Goal: Task Accomplishment & Management: Manage account settings

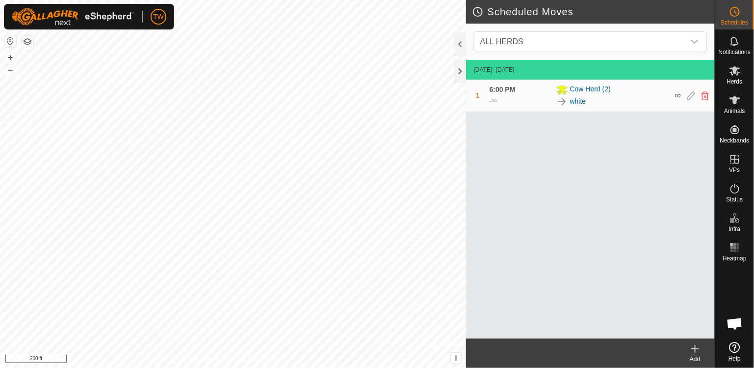
scroll to position [893, 0]
click at [736, 102] on icon at bounding box center [735, 100] width 11 height 8
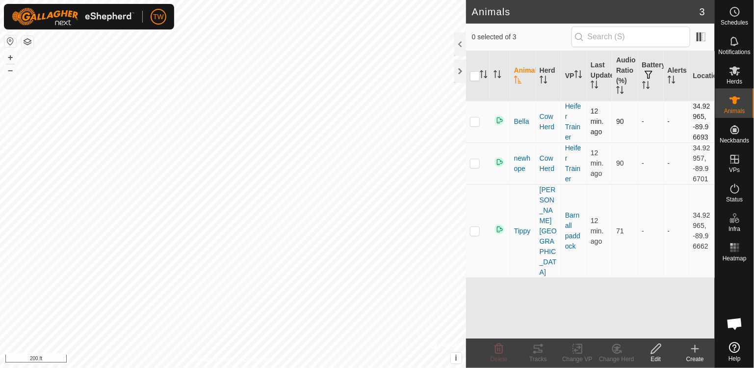
click at [477, 118] on p-checkbox at bounding box center [475, 121] width 10 height 8
checkbox input "true"
click at [737, 10] on icon at bounding box center [735, 12] width 12 height 12
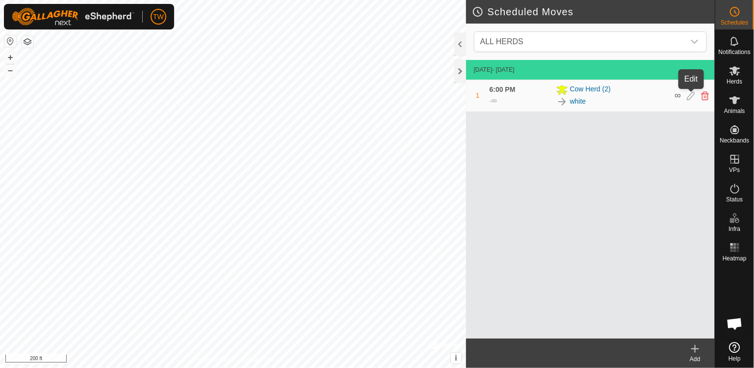
click at [692, 94] on icon at bounding box center [691, 95] width 8 height 9
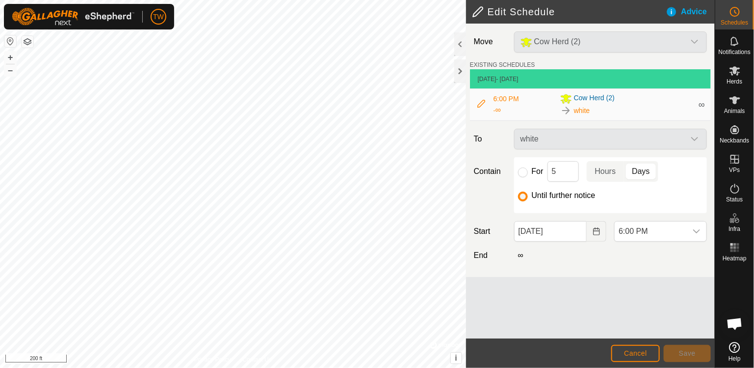
click at [502, 101] on span "6:00 PM" at bounding box center [507, 99] width 26 height 8
click at [495, 99] on span "6:00 PM" at bounding box center [507, 99] width 26 height 8
click at [483, 101] on icon at bounding box center [482, 104] width 8 height 8
click at [481, 106] on icon at bounding box center [482, 104] width 8 height 8
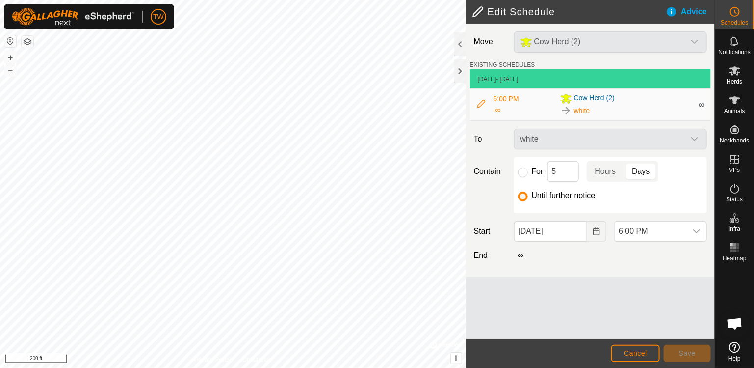
click at [497, 97] on span "6:00 PM" at bounding box center [507, 99] width 26 height 8
click at [507, 98] on span "6:00 PM" at bounding box center [507, 99] width 26 height 8
click at [506, 99] on span "6:00 PM" at bounding box center [507, 99] width 26 height 8
click at [505, 98] on span "6:00 PM" at bounding box center [507, 99] width 26 height 8
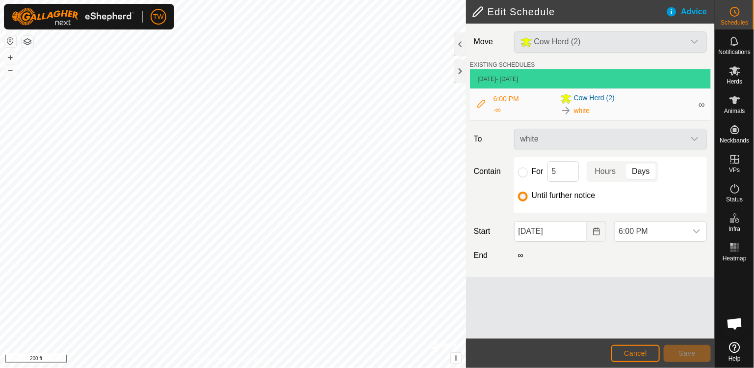
click at [505, 98] on span "6:00 PM" at bounding box center [507, 99] width 26 height 8
click at [735, 348] on icon at bounding box center [735, 347] width 11 height 11
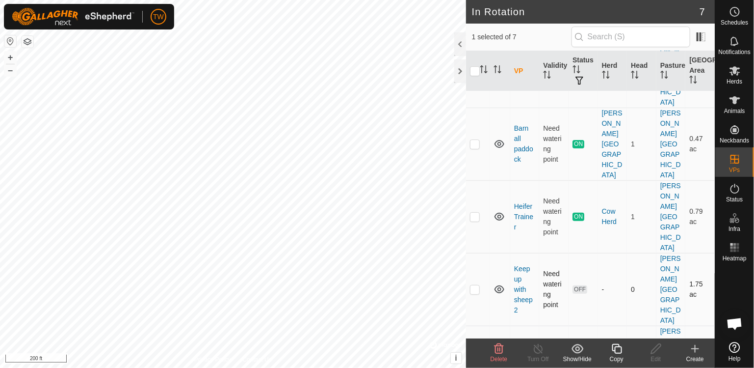
scroll to position [92, 0]
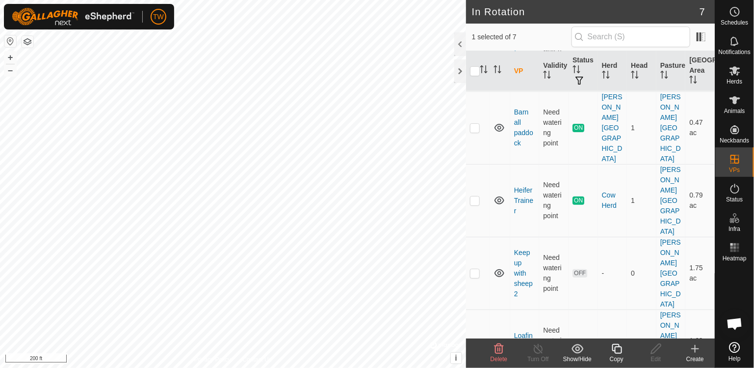
checkbox input "true"
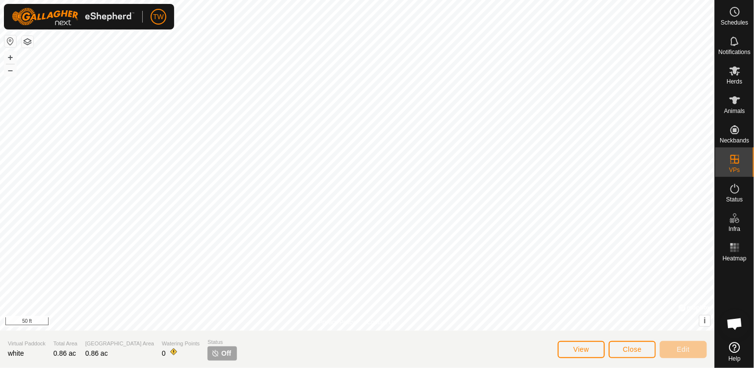
click at [486, 367] on html "TW Schedules Notifications Herds Animals Neckbands VPs Status Infra Heatmap Hel…" at bounding box center [377, 184] width 754 height 368
click at [739, 10] on circle at bounding box center [735, 11] width 9 height 9
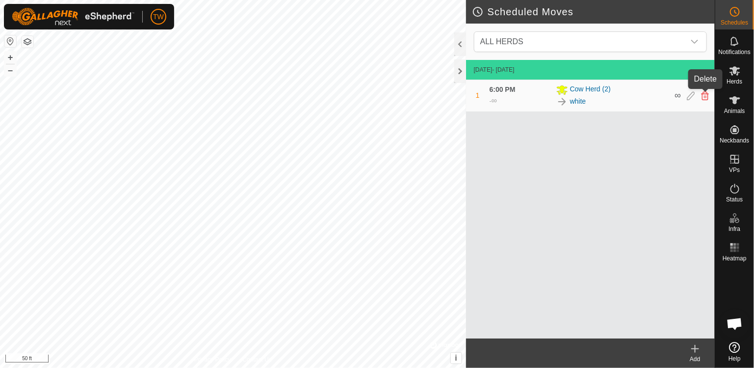
click at [707, 95] on icon at bounding box center [705, 95] width 8 height 9
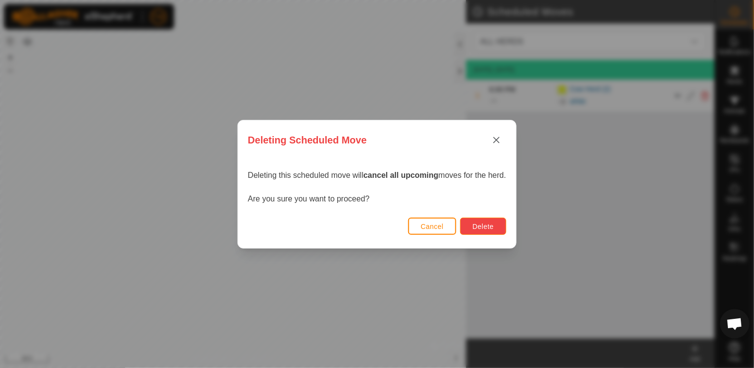
click at [489, 225] on span "Delete" at bounding box center [483, 226] width 21 height 8
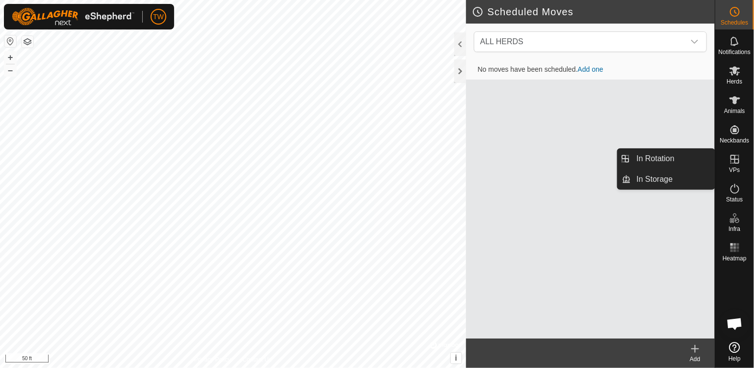
click at [736, 164] on icon at bounding box center [735, 159] width 12 height 12
click at [736, 160] on icon at bounding box center [735, 159] width 12 height 12
click at [663, 157] on span "In Rotation" at bounding box center [656, 159] width 38 height 12
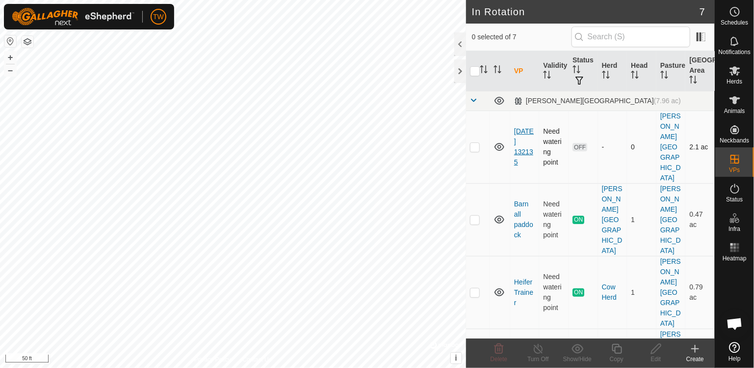
click at [521, 135] on link "[DATE] 132135" at bounding box center [524, 146] width 20 height 39
click at [475, 143] on p-checkbox at bounding box center [475, 147] width 10 height 8
click at [501, 357] on span "Delete" at bounding box center [499, 358] width 17 height 7
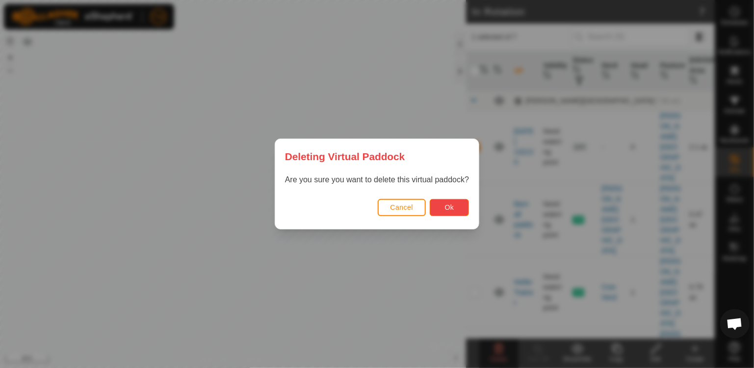
click at [458, 205] on button "Ok" at bounding box center [449, 207] width 39 height 17
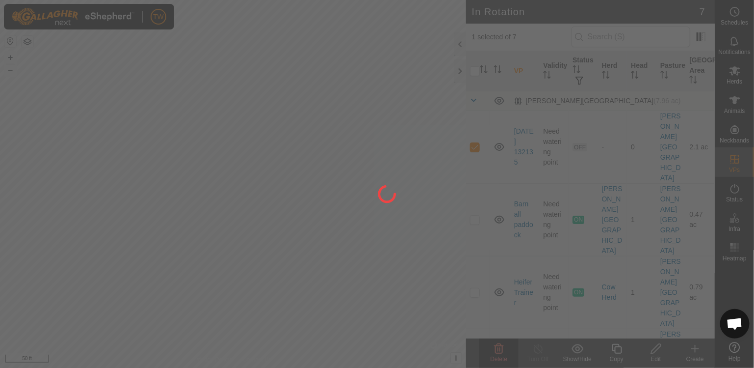
checkbox input "false"
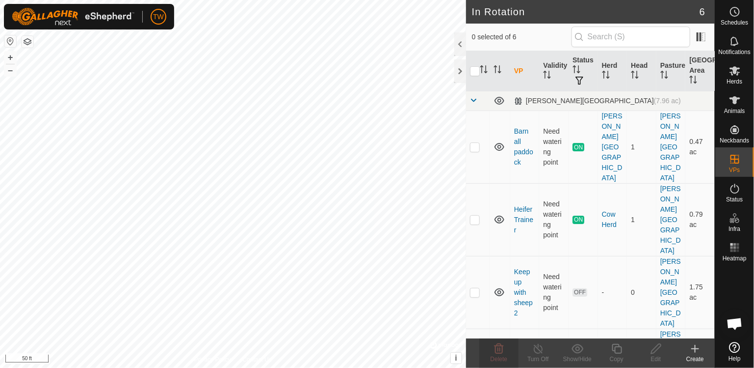
click at [500, 359] on icon at bounding box center [500, 365] width 12 height 12
click at [476, 361] on p-checkbox at bounding box center [475, 365] width 10 height 8
click at [498, 347] on icon at bounding box center [499, 349] width 9 height 10
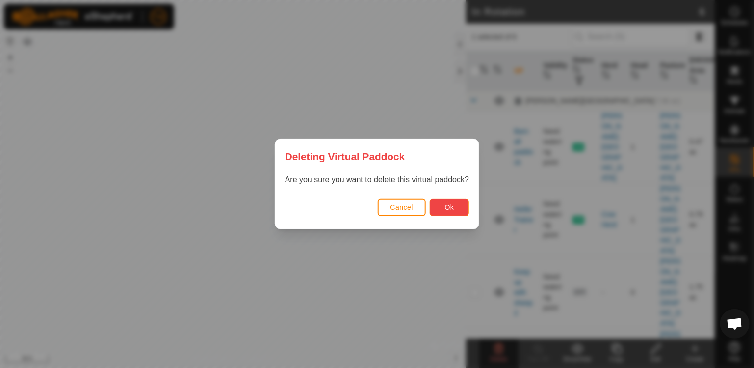
click at [445, 210] on span "Ok" at bounding box center [449, 207] width 9 height 8
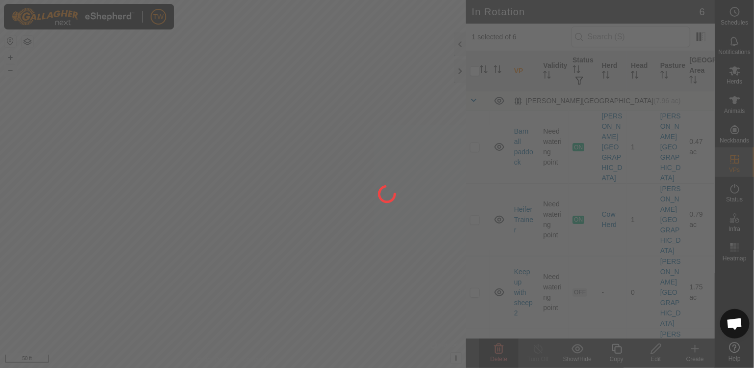
checkbox input "false"
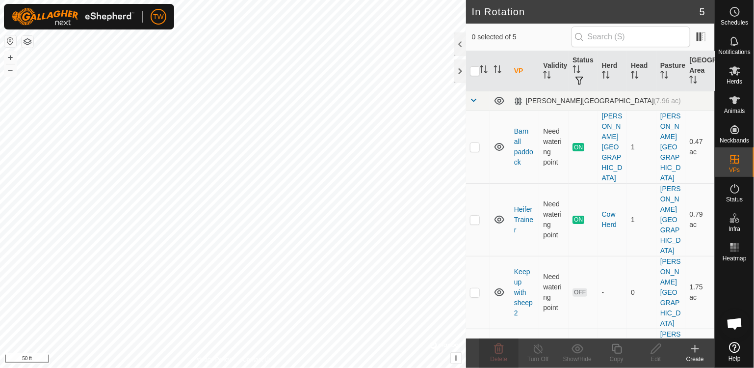
click at [527, 361] on link "white" at bounding box center [522, 365] width 16 height 8
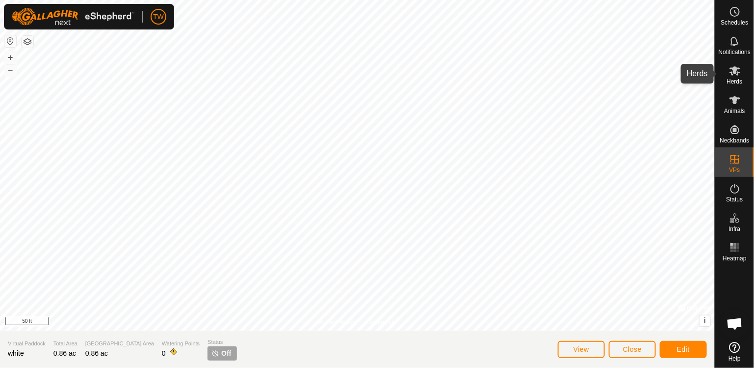
click at [736, 71] on icon at bounding box center [735, 70] width 11 height 9
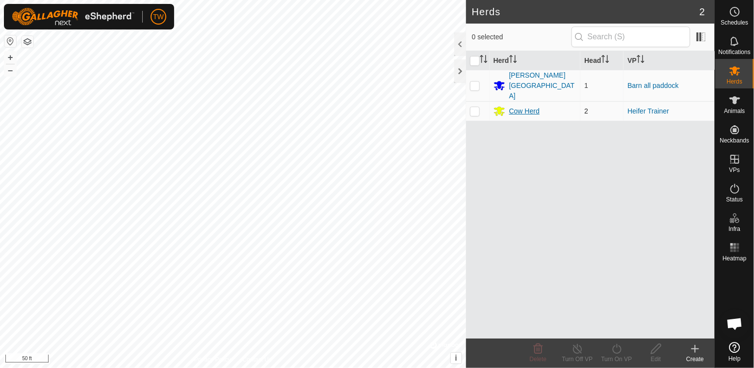
click at [499, 107] on icon at bounding box center [499, 111] width 11 height 9
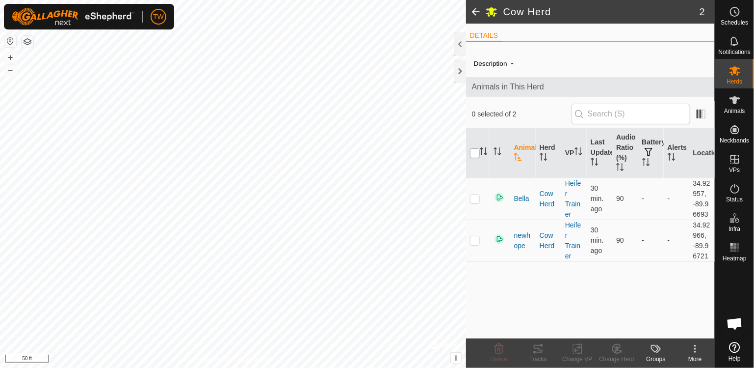
click at [474, 153] on input "checkbox" at bounding box center [475, 153] width 10 height 10
checkbox input "true"
click at [578, 350] on icon at bounding box center [578, 349] width 12 height 12
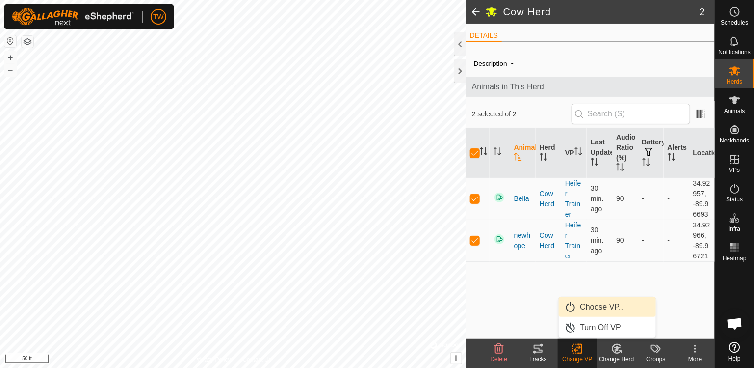
click at [581, 309] on span "Choose VP..." at bounding box center [603, 307] width 45 height 12
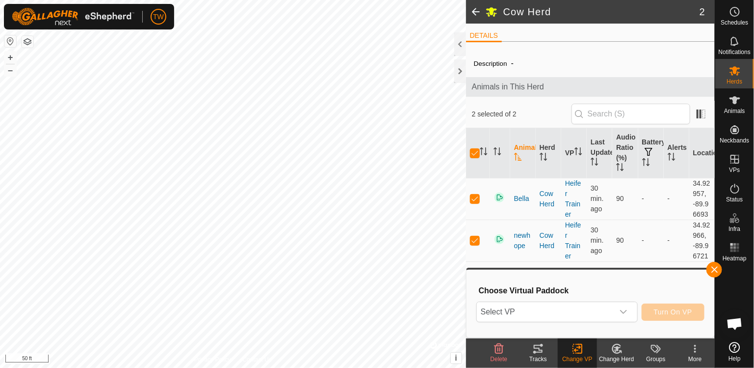
click at [581, 309] on span "Select VP" at bounding box center [545, 312] width 137 height 20
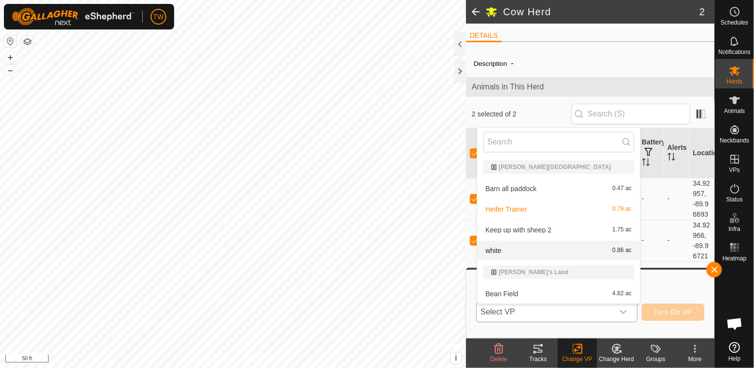
click at [550, 246] on div "white 0.86 ac" at bounding box center [558, 250] width 151 height 12
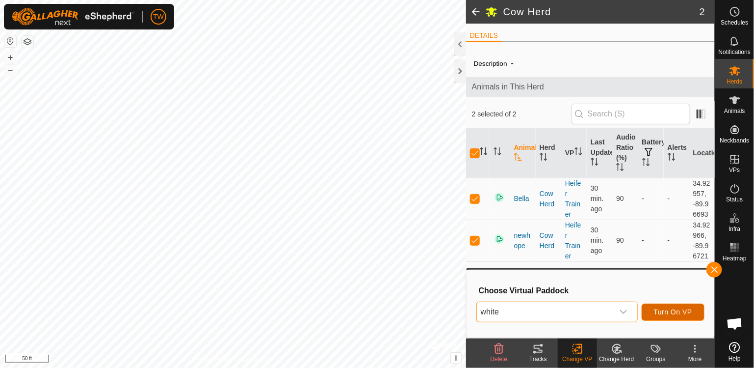
click at [666, 313] on span "Turn On VP" at bounding box center [673, 312] width 38 height 8
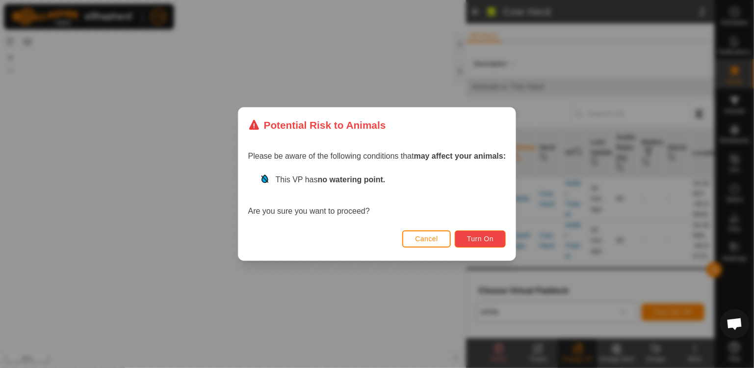
click at [481, 236] on span "Turn On" at bounding box center [480, 239] width 27 height 8
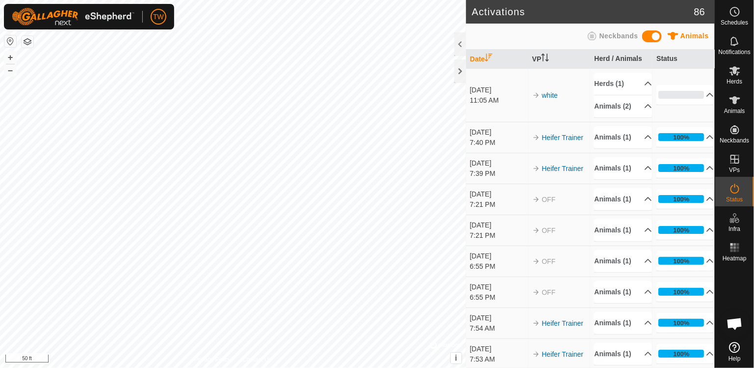
click at [684, 33] on span "Animals" at bounding box center [695, 36] width 28 height 8
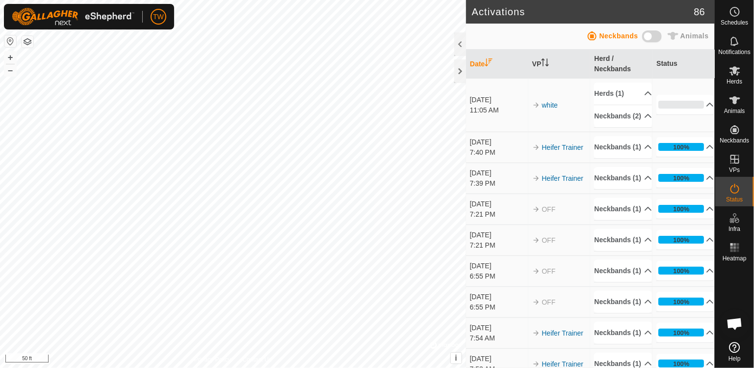
click at [684, 33] on span "Animals" at bounding box center [695, 36] width 28 height 8
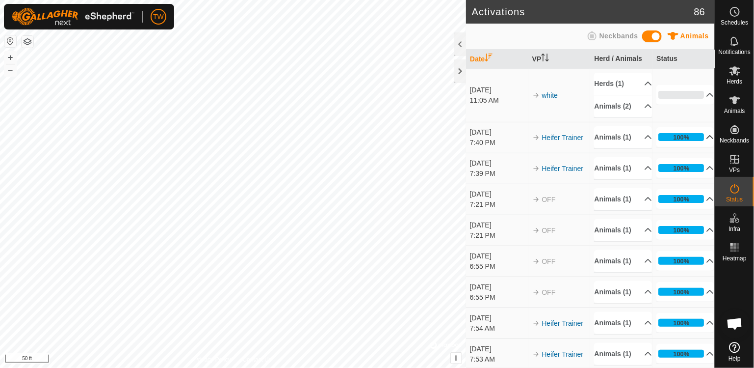
click at [681, 140] on p-accordion-header "100%" at bounding box center [685, 137] width 57 height 20
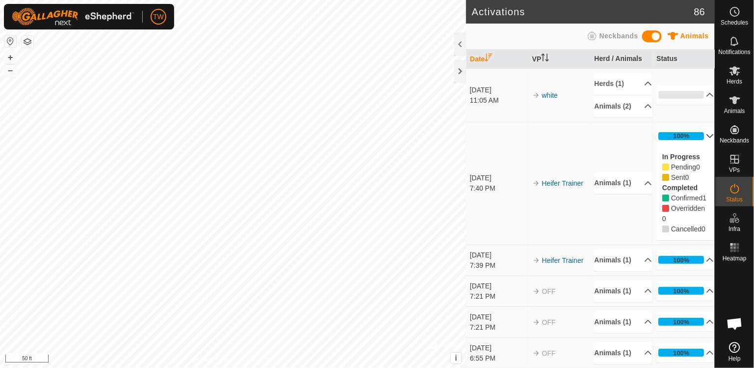
click at [567, 133] on td "Heifer Trainer" at bounding box center [560, 183] width 62 height 123
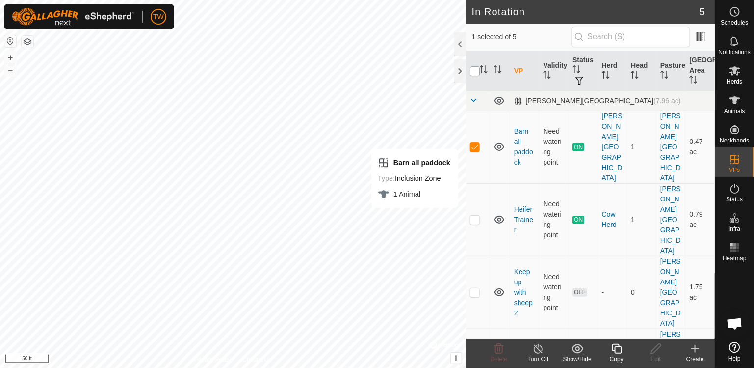
click at [477, 73] on input "checkbox" at bounding box center [475, 71] width 10 height 10
checkbox input "true"
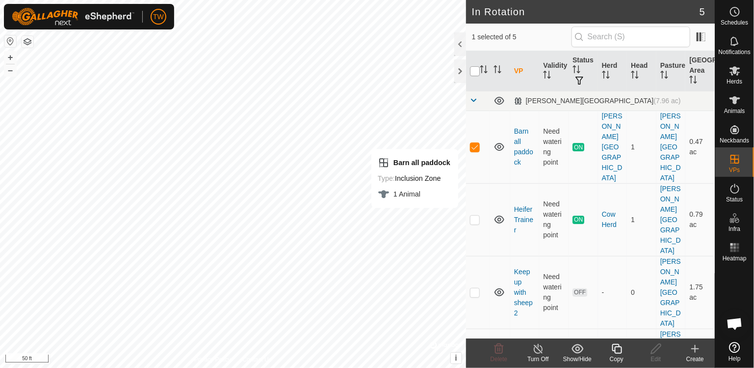
checkbox input "true"
click at [500, 97] on icon at bounding box center [500, 101] width 10 height 8
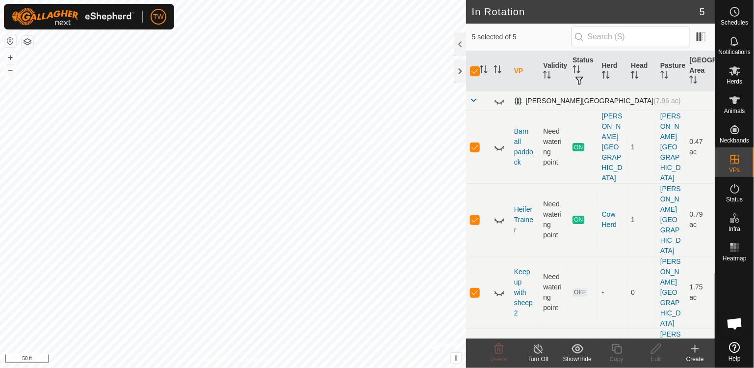
click at [500, 359] on icon at bounding box center [500, 365] width 12 height 12
click at [733, 98] on icon at bounding box center [735, 100] width 11 height 8
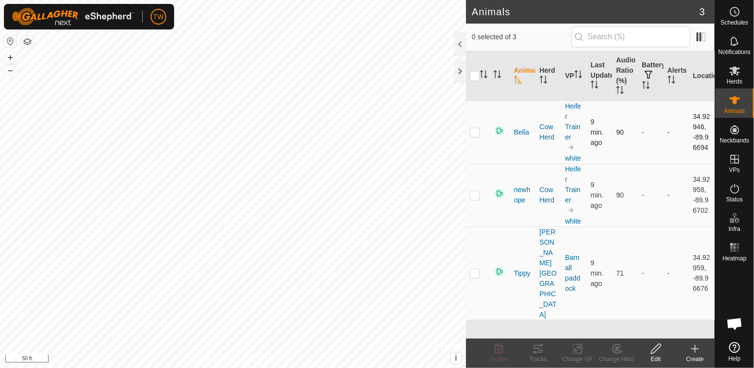
click at [476, 129] on p-checkbox at bounding box center [475, 132] width 10 height 8
checkbox input "true"
click at [461, 43] on div at bounding box center [460, 44] width 12 height 24
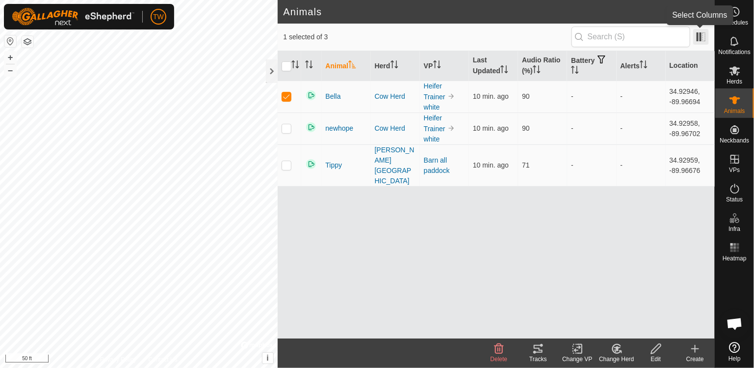
click at [700, 36] on span at bounding box center [701, 37] width 16 height 16
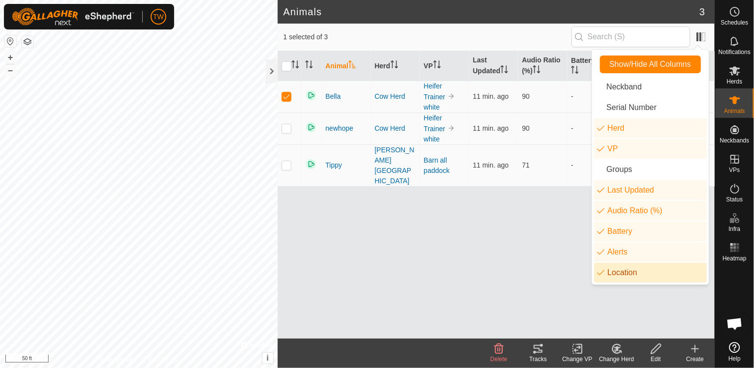
click at [621, 271] on li "Location" at bounding box center [650, 273] width 113 height 20
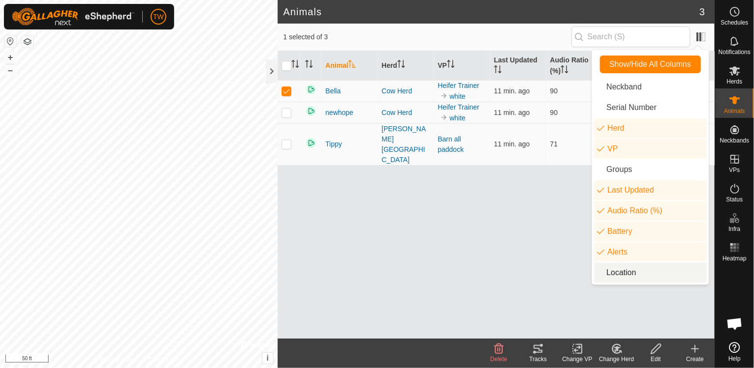
click at [615, 272] on li "Location" at bounding box center [650, 273] width 113 height 20
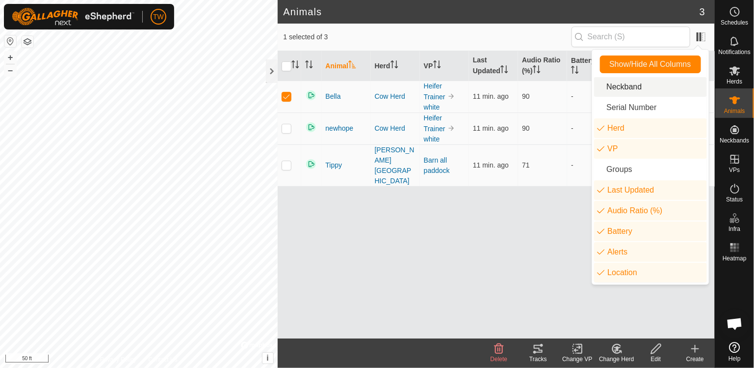
click at [525, 46] on div "1 selected of 3" at bounding box center [497, 37] width 426 height 21
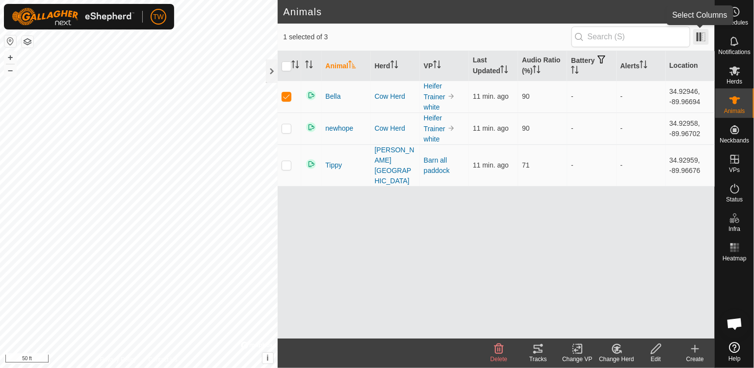
click at [707, 38] on span at bounding box center [701, 37] width 16 height 16
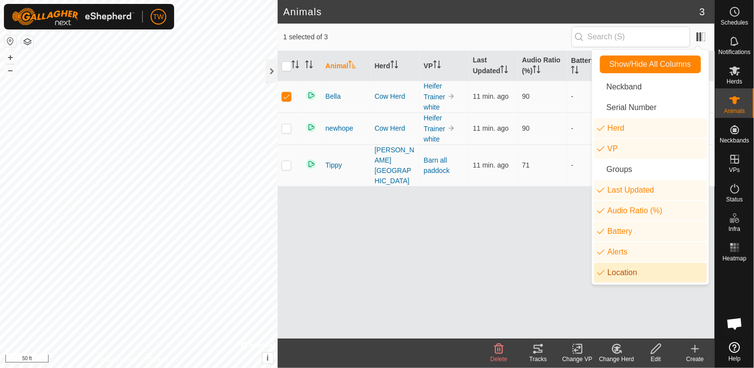
click at [637, 271] on li "Location" at bounding box center [650, 273] width 113 height 20
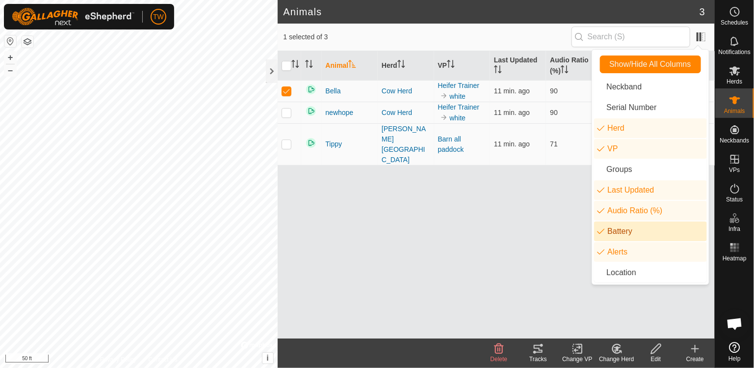
click at [502, 236] on div "Animal Herd VP Last Updated Audio Ratio (%) Battery Alerts Bella Cow Herd Heife…" at bounding box center [496, 194] width 437 height 287
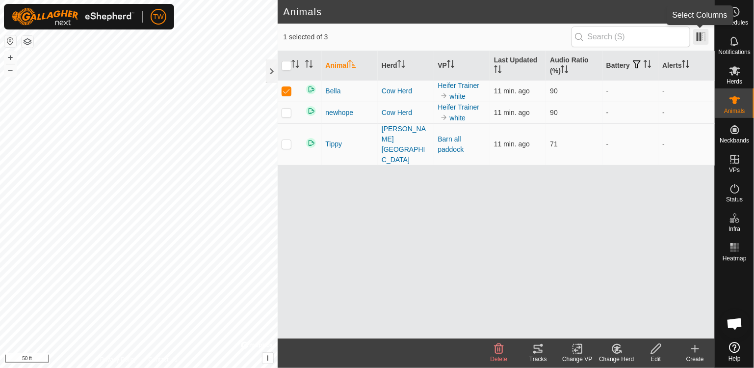
click at [703, 39] on span at bounding box center [701, 37] width 16 height 16
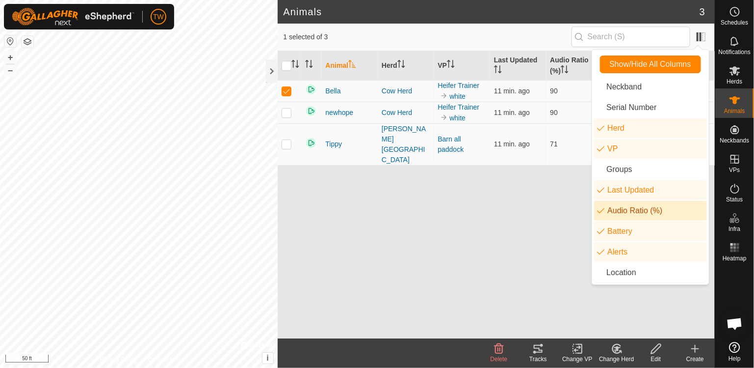
click at [612, 211] on li "Audio Ratio (%)" at bounding box center [650, 211] width 113 height 20
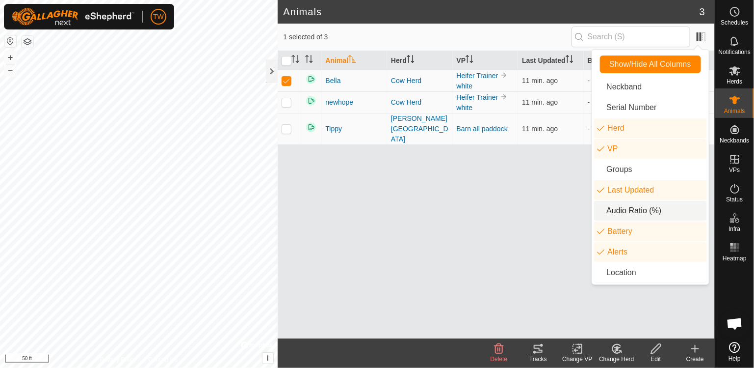
click at [523, 206] on div "Animal Herd VP Last Updated Battery Alerts Bella Cow Herd Heifer Trainer white …" at bounding box center [496, 194] width 437 height 287
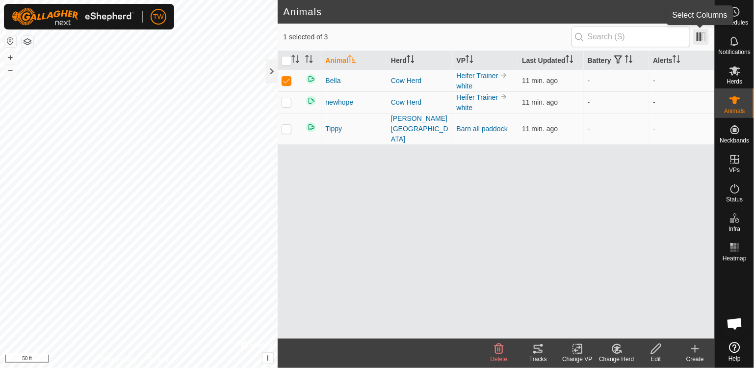
click at [702, 33] on span at bounding box center [701, 37] width 16 height 16
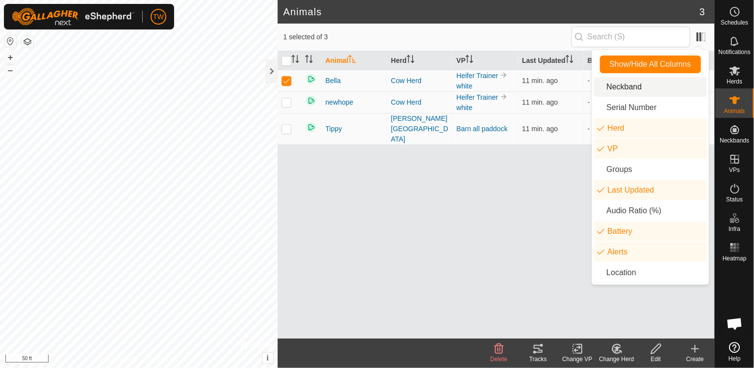
click at [619, 89] on li "Neckband" at bounding box center [650, 87] width 113 height 20
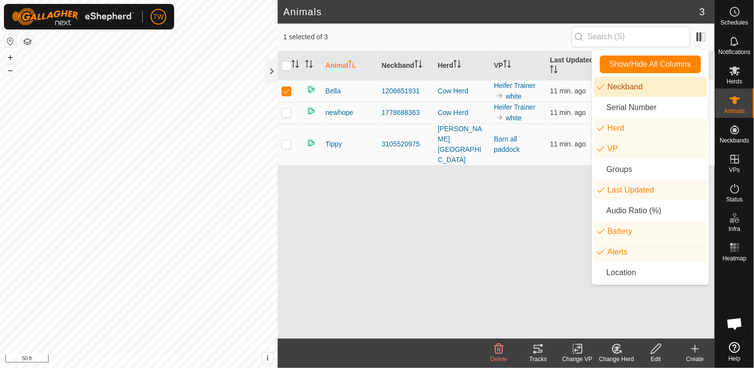
click at [623, 84] on li "Neckband" at bounding box center [650, 87] width 113 height 20
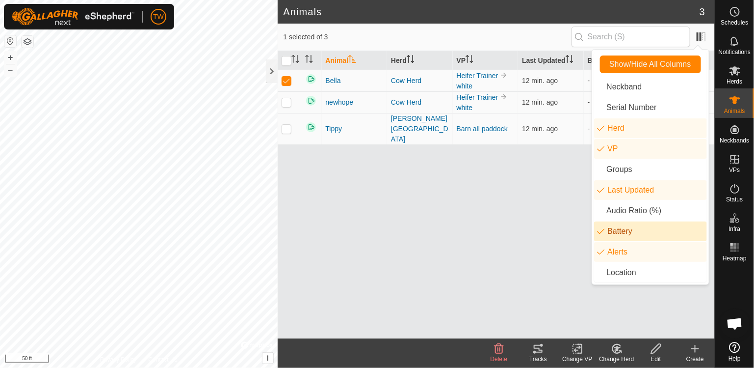
click at [616, 231] on li "Battery" at bounding box center [650, 231] width 113 height 20
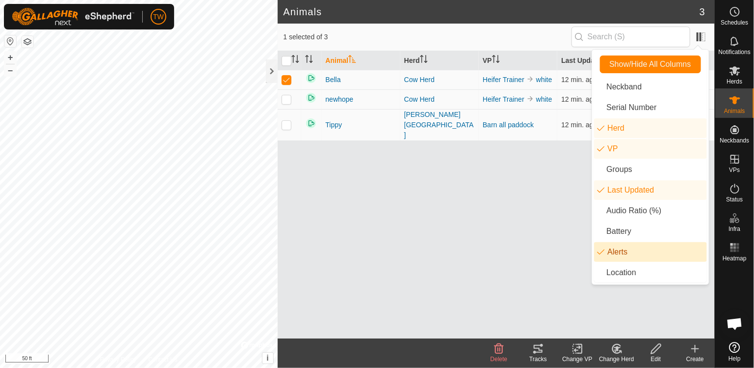
click at [611, 252] on li "Alerts" at bounding box center [650, 252] width 113 height 20
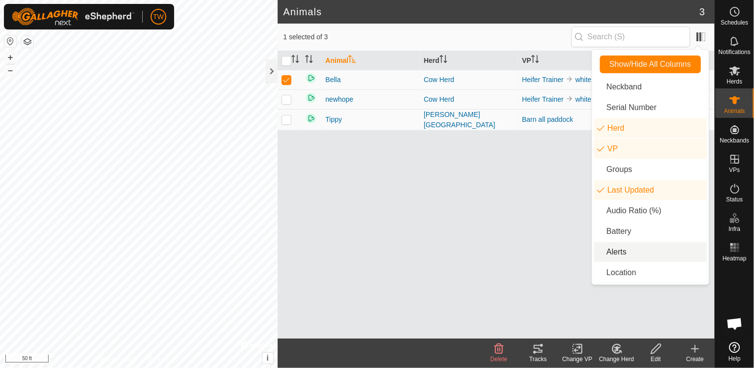
click at [611, 252] on li "Alerts" at bounding box center [650, 252] width 113 height 20
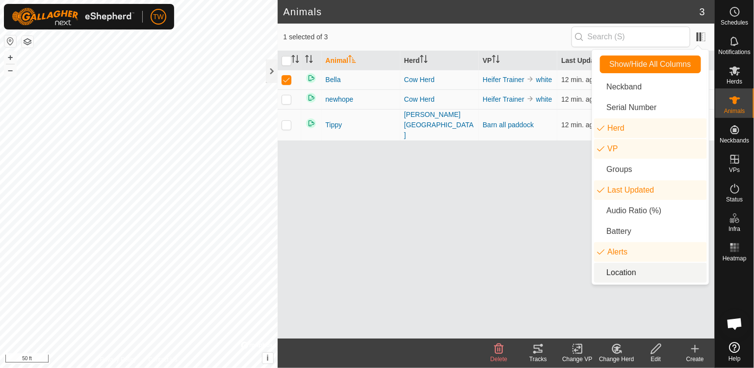
click at [484, 214] on div "Animal Herd VP Last Updated Alerts Bella Cow Herd Heifer Trainer white 12 min. …" at bounding box center [496, 194] width 437 height 287
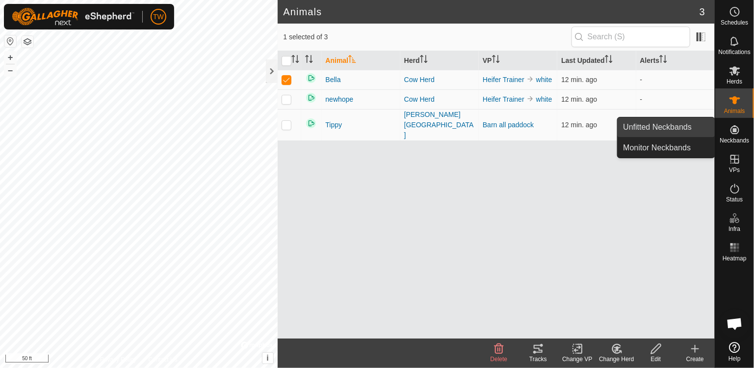
click at [685, 128] on span "Unfitted Neckbands" at bounding box center [658, 127] width 69 height 12
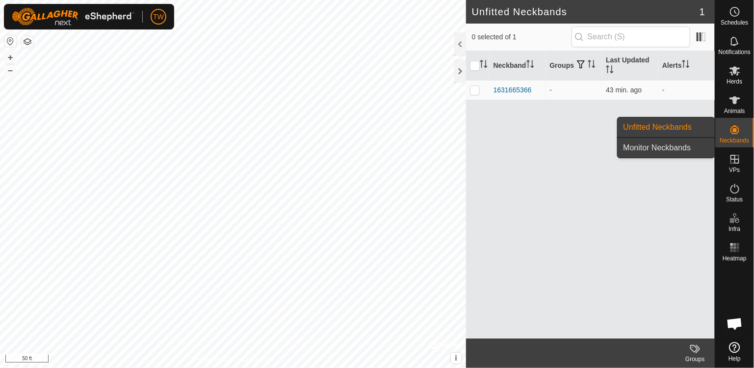
click at [679, 148] on span "Monitor Neckbands" at bounding box center [658, 148] width 68 height 12
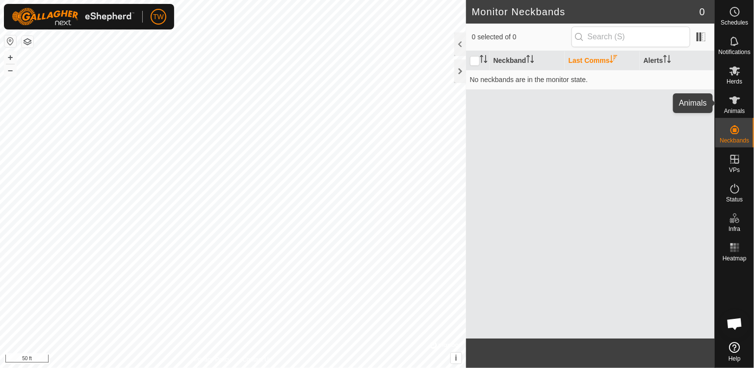
click at [735, 103] on icon at bounding box center [735, 100] width 11 height 8
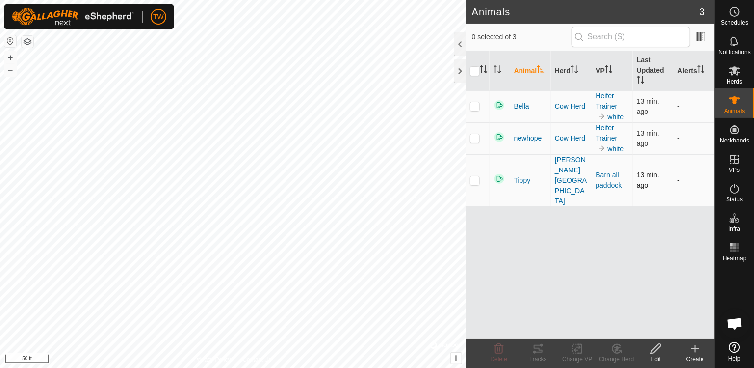
click at [479, 176] on p-checkbox at bounding box center [475, 180] width 10 height 8
checkbox input "true"
click at [536, 352] on icon at bounding box center [538, 349] width 9 height 8
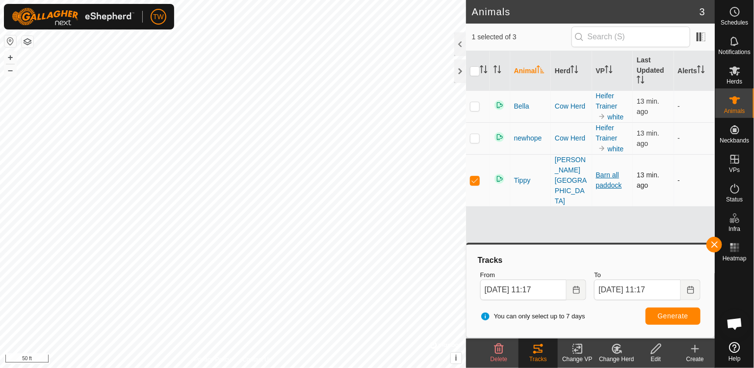
click at [601, 171] on link "Barn all paddock" at bounding box center [609, 180] width 26 height 18
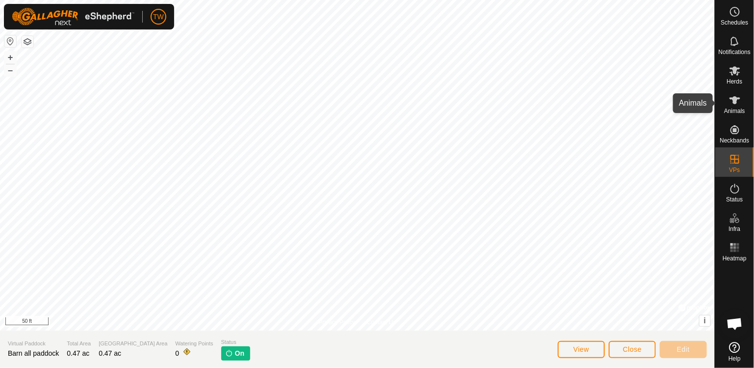
click at [735, 100] on icon at bounding box center [735, 100] width 11 height 8
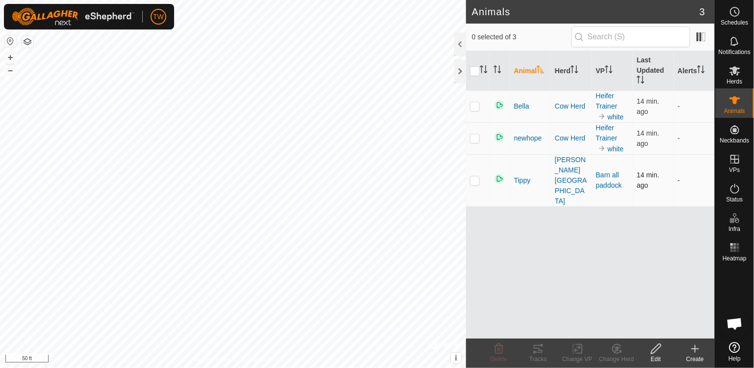
click at [472, 176] on p-checkbox at bounding box center [475, 180] width 10 height 8
checkbox input "true"
click at [538, 352] on icon at bounding box center [538, 349] width 9 height 8
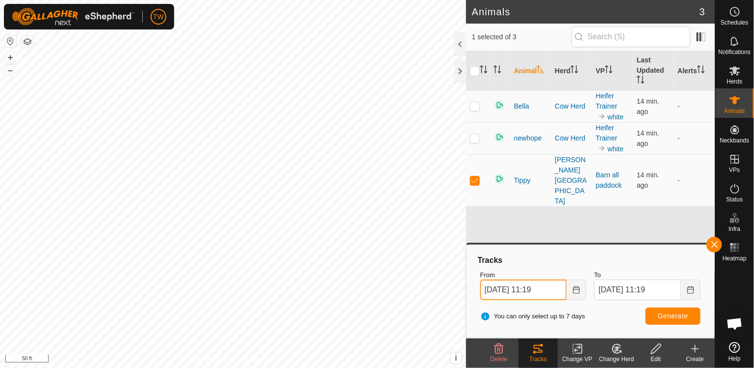
click at [532, 295] on input "[DATE] 11:19" at bounding box center [523, 289] width 87 height 21
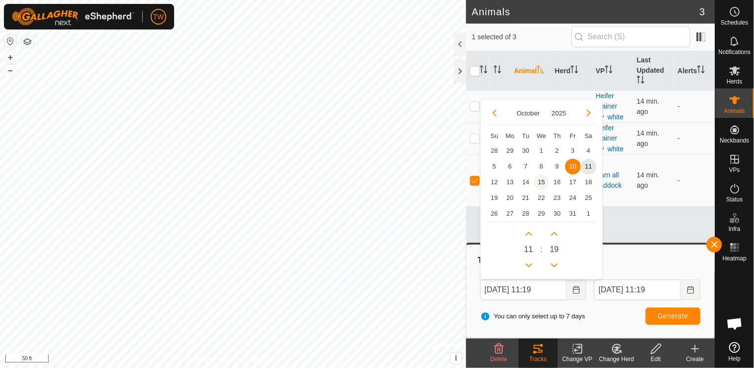
click at [542, 174] on span "15" at bounding box center [542, 182] width 16 height 16
type input "[DATE] 11:19"
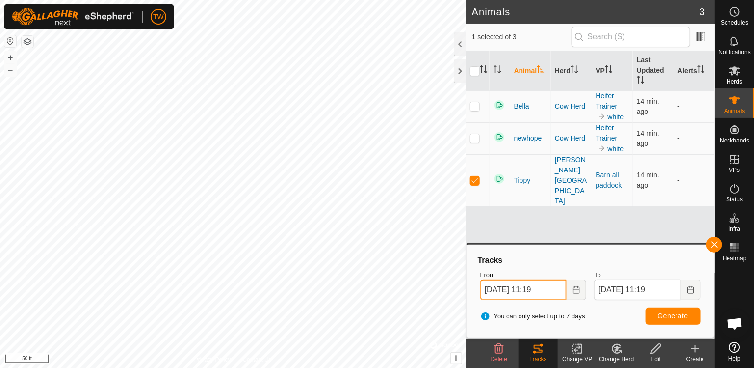
click at [527, 286] on input "[DATE] 11:19" at bounding box center [523, 289] width 87 height 21
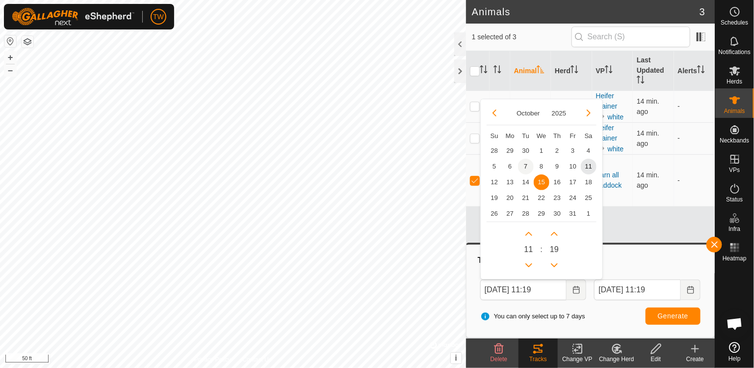
click at [525, 162] on span "7" at bounding box center [526, 167] width 16 height 16
type input "[DATE] 11:19"
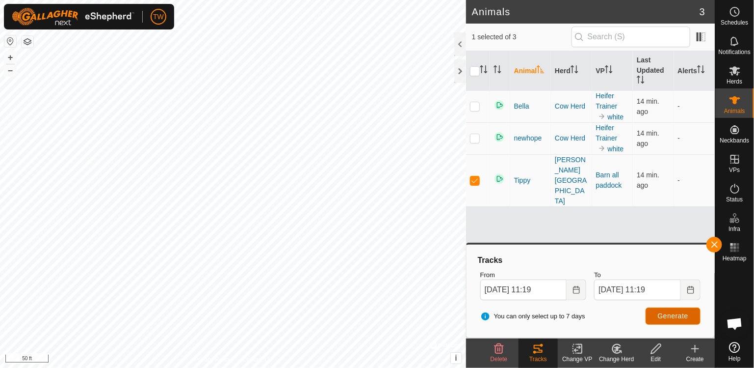
click at [685, 317] on span "Generate" at bounding box center [673, 316] width 30 height 8
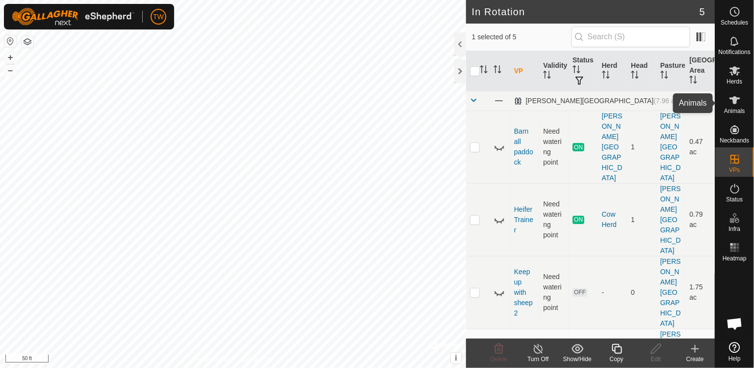
click at [733, 104] on icon at bounding box center [735, 100] width 12 height 12
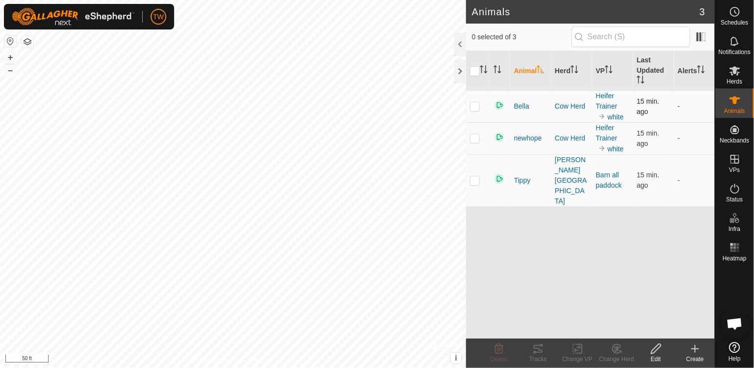
click at [473, 106] on p-checkbox at bounding box center [475, 106] width 10 height 8
checkbox input "true"
click at [608, 118] on link "white" at bounding box center [616, 117] width 16 height 8
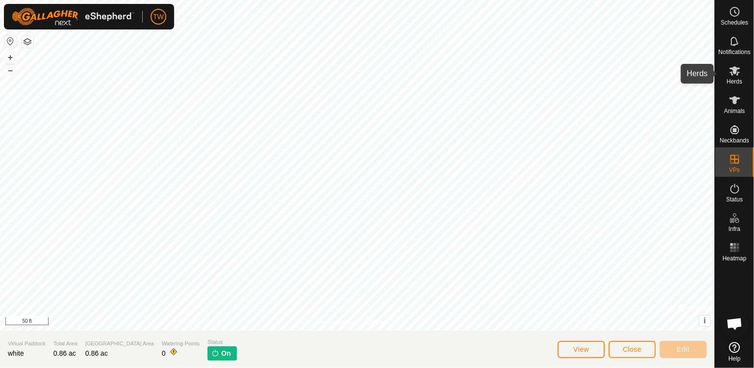
click at [735, 72] on icon at bounding box center [735, 70] width 11 height 9
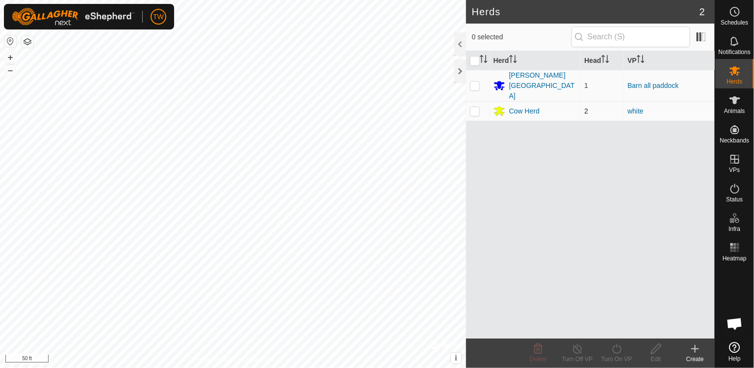
click at [477, 107] on p-checkbox at bounding box center [475, 111] width 10 height 8
checkbox input "true"
click at [579, 349] on line at bounding box center [578, 349] width 8 height 8
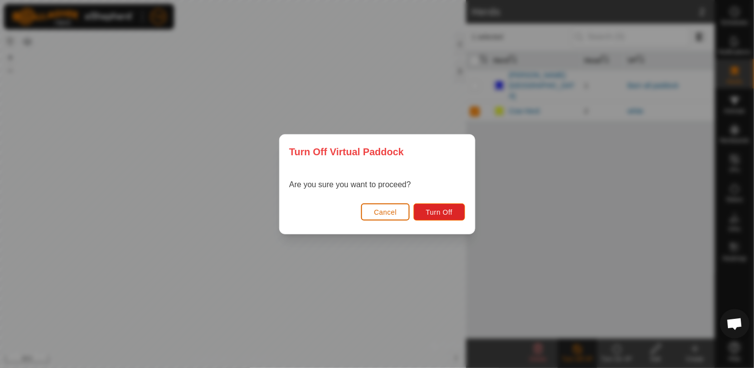
click at [396, 211] on span "Cancel" at bounding box center [385, 212] width 23 height 8
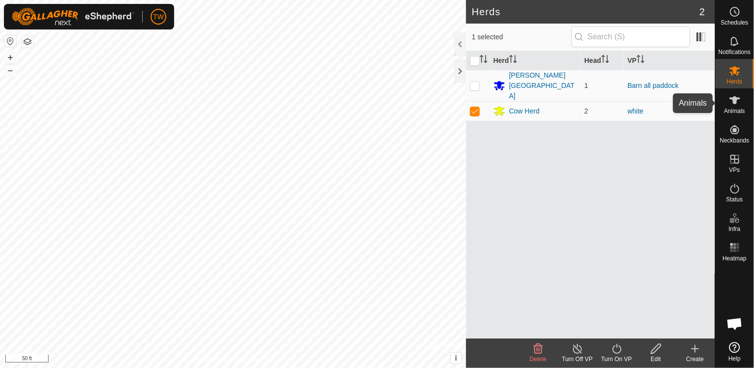
click at [735, 102] on icon at bounding box center [735, 100] width 11 height 8
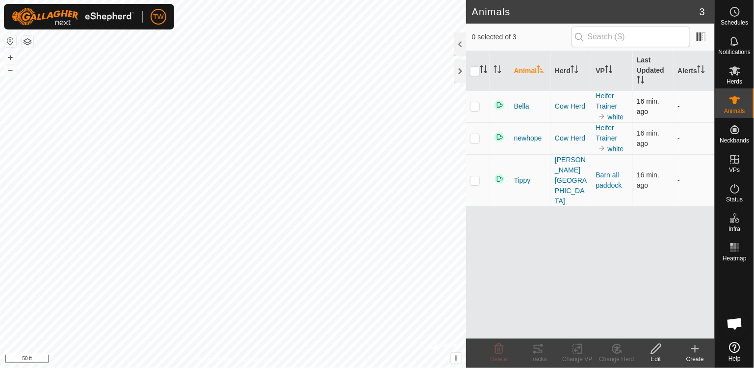
click at [475, 106] on p-checkbox at bounding box center [475, 106] width 10 height 8
click at [474, 108] on p-checkbox at bounding box center [475, 106] width 10 height 8
checkbox input "false"
click at [733, 79] on span "Herds" at bounding box center [735, 82] width 16 height 6
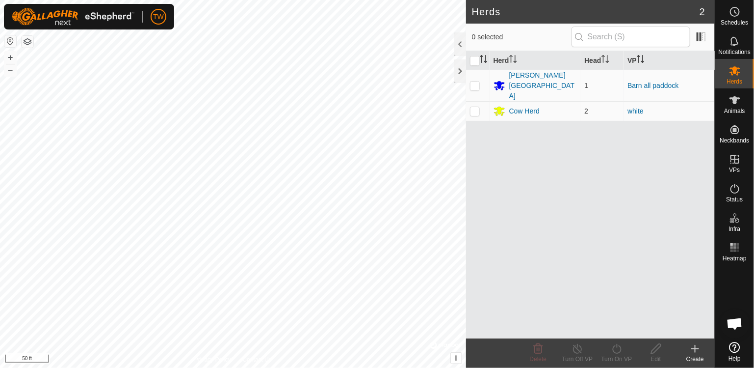
click at [476, 107] on p-checkbox at bounding box center [475, 111] width 10 height 8
checkbox input "true"
click at [737, 101] on icon at bounding box center [735, 100] width 11 height 8
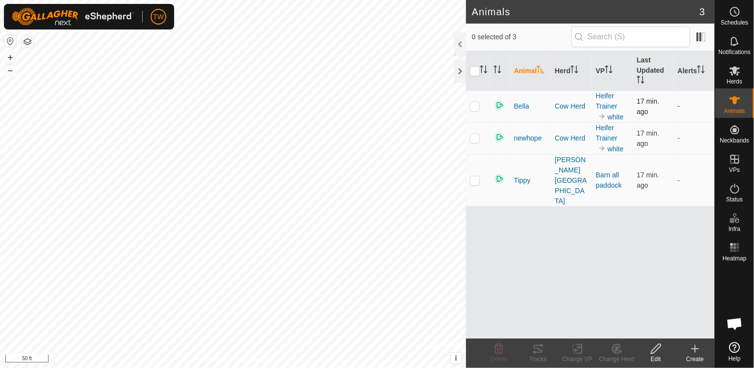
click at [472, 108] on p-checkbox at bounding box center [475, 106] width 10 height 8
checkbox input "true"
click at [742, 72] on es-mob-svg-icon at bounding box center [735, 71] width 18 height 16
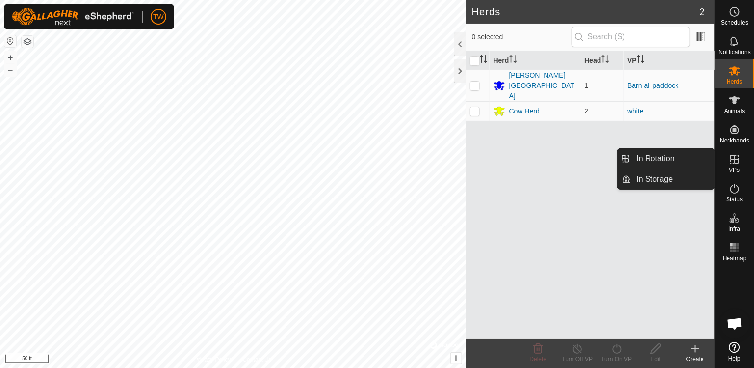
click at [734, 169] on span "VPs" at bounding box center [734, 170] width 11 height 6
click at [655, 179] on span "In Storage" at bounding box center [655, 179] width 36 height 12
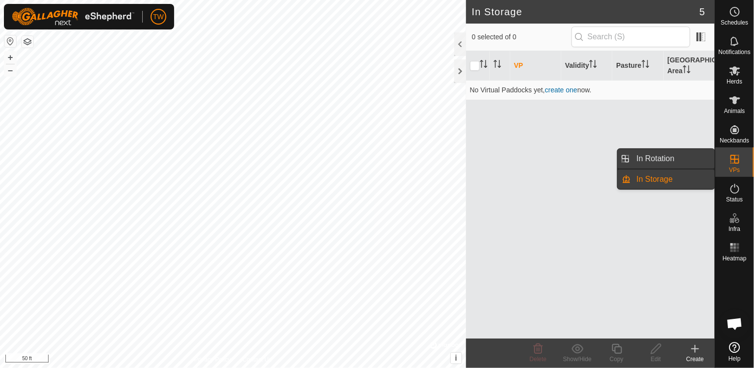
click at [670, 159] on span "In Rotation" at bounding box center [656, 159] width 38 height 12
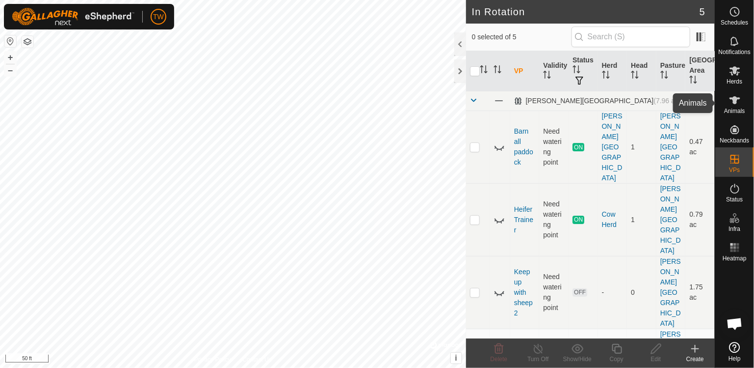
click at [736, 103] on icon at bounding box center [735, 100] width 11 height 8
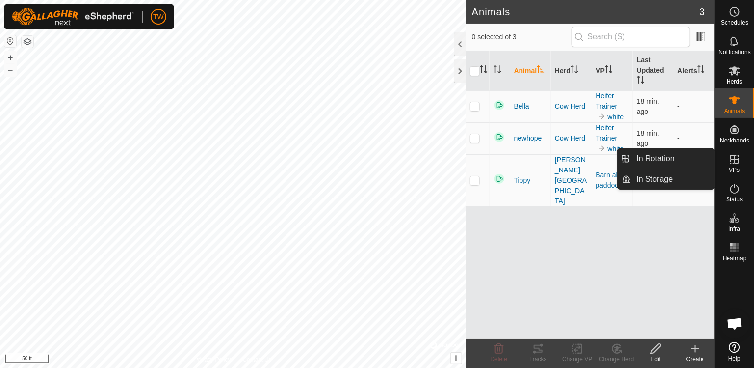
click at [736, 159] on icon at bounding box center [735, 159] width 9 height 9
click at [650, 158] on span "In Rotation" at bounding box center [656, 159] width 38 height 12
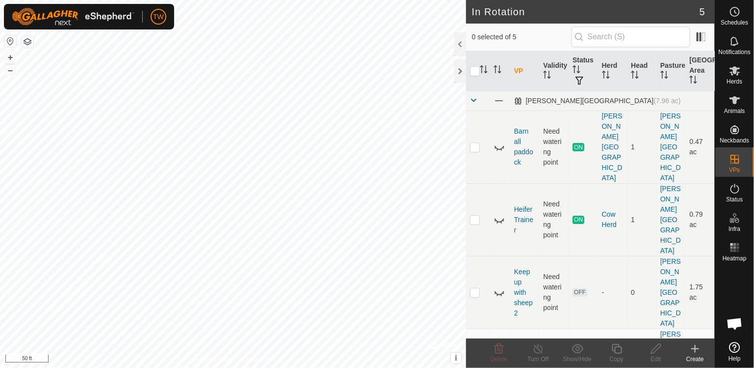
scroll to position [9, 0]
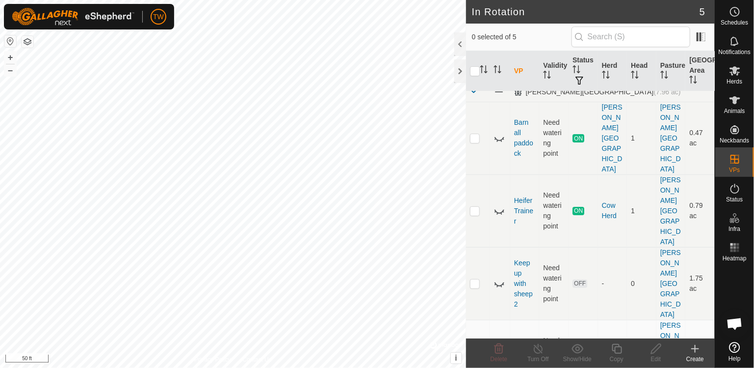
click at [579, 349] on icon at bounding box center [578, 348] width 12 height 9
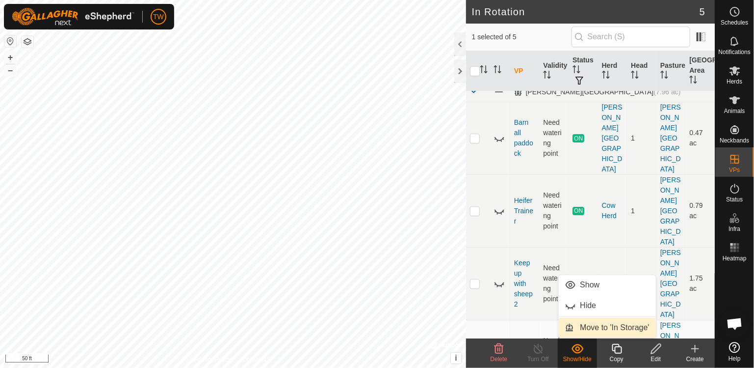
click at [594, 333] on link "Move to 'In Storage'" at bounding box center [607, 328] width 97 height 20
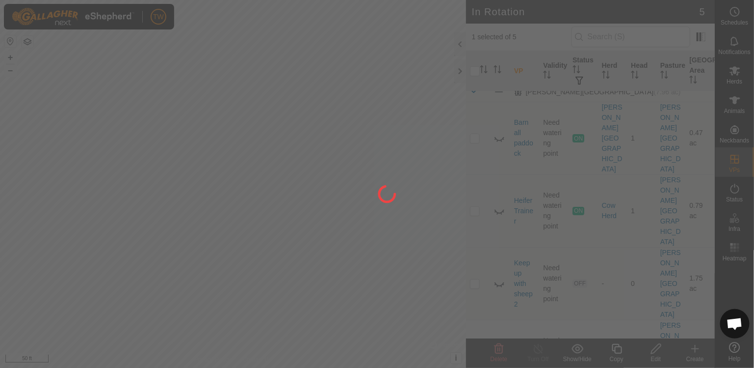
checkbox input "false"
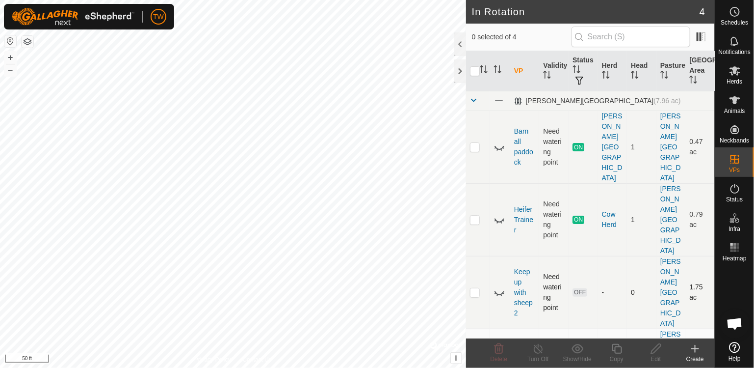
click at [475, 288] on p-checkbox at bounding box center [475, 292] width 10 height 8
checkbox input "true"
click at [575, 353] on icon at bounding box center [578, 349] width 12 height 12
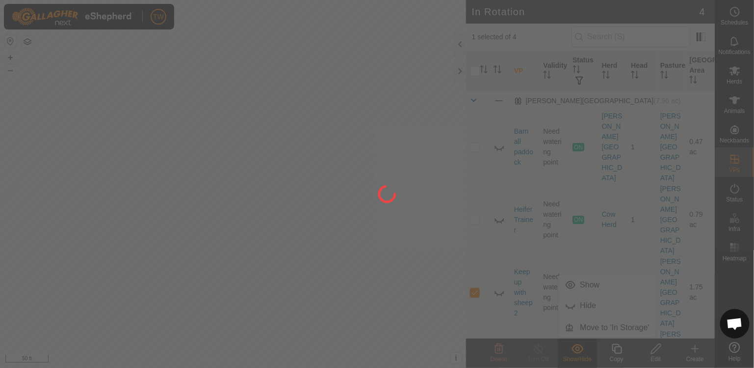
click at [589, 331] on div at bounding box center [377, 184] width 754 height 368
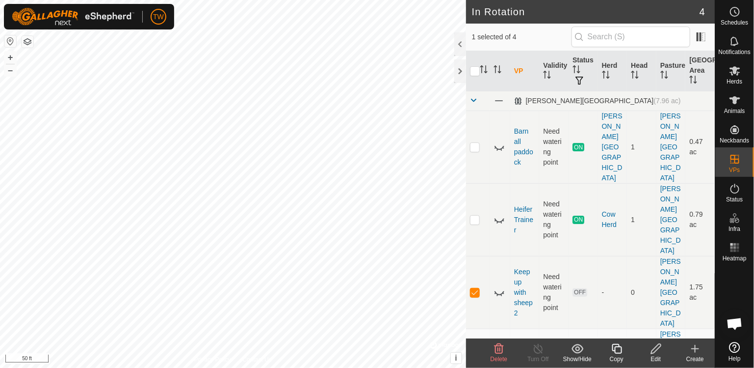
click at [578, 351] on icon at bounding box center [578, 349] width 12 height 12
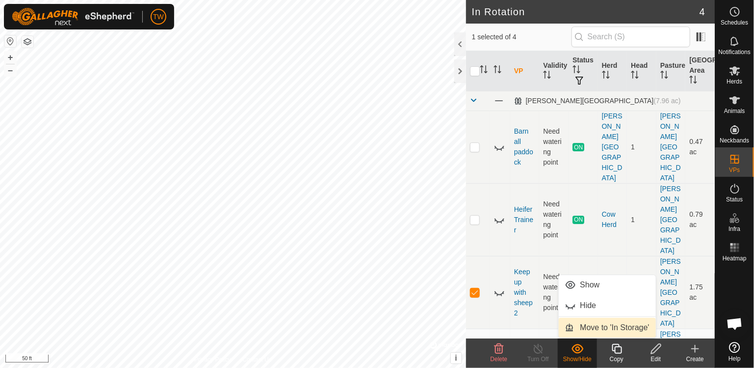
click at [589, 331] on span "Move to 'In Storage'" at bounding box center [615, 327] width 69 height 12
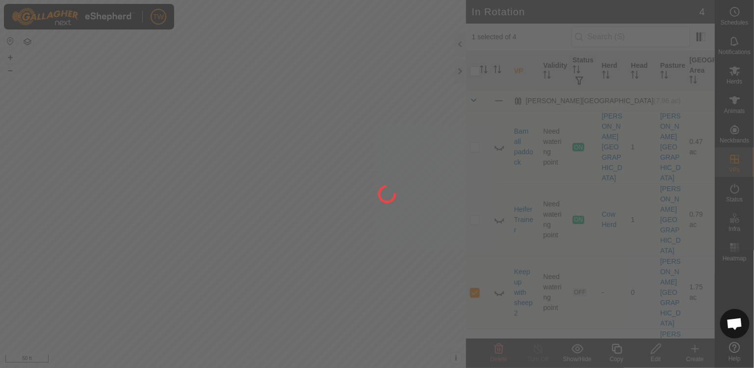
checkbox input "false"
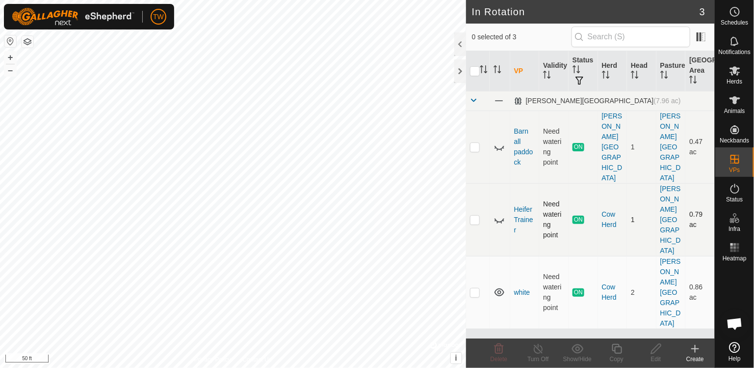
click at [477, 215] on p-checkbox at bounding box center [475, 219] width 10 height 8
checkbox input "true"
click at [576, 349] on icon at bounding box center [578, 348] width 12 height 9
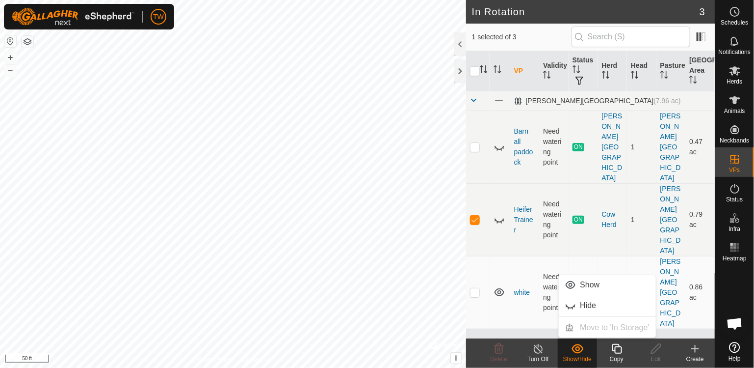
click at [533, 298] on div "VP Validity Status Herd Head Pasture [GEOGRAPHIC_DATA][PERSON_NAME] (7.96 ac) B…" at bounding box center [590, 194] width 249 height 287
click at [538, 347] on icon at bounding box center [539, 349] width 12 height 12
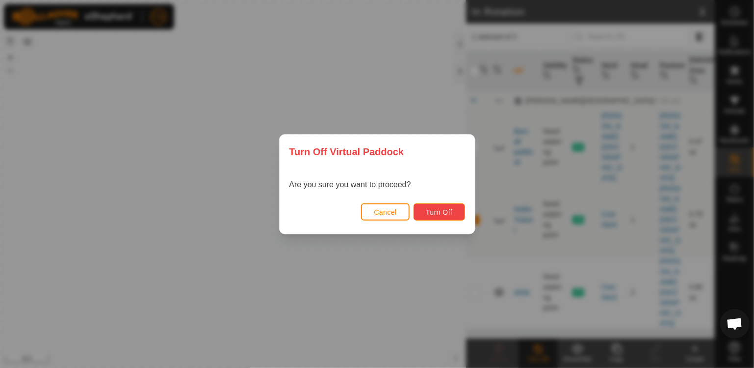
click at [429, 212] on span "Turn Off" at bounding box center [439, 212] width 27 height 8
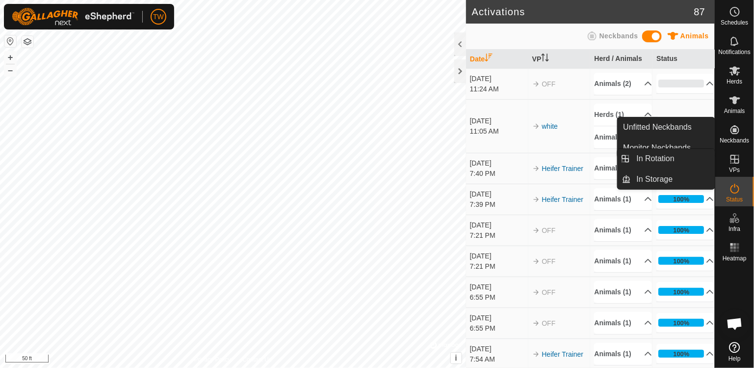
click at [734, 158] on icon at bounding box center [735, 159] width 12 height 12
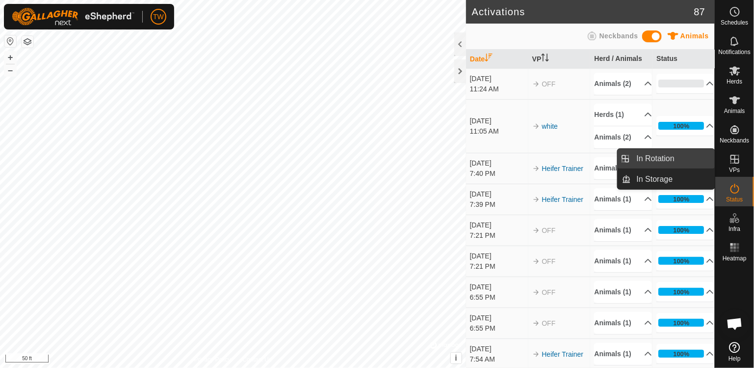
click at [677, 161] on link "In Rotation" at bounding box center [673, 159] width 84 height 20
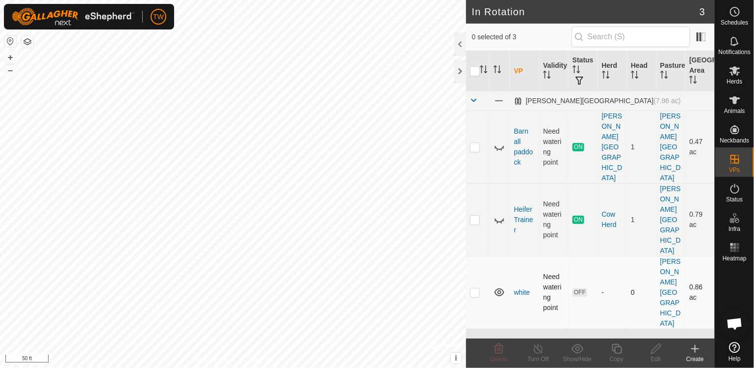
click at [476, 288] on p-checkbox at bounding box center [475, 292] width 10 height 8
checkbox input "true"
click at [737, 74] on icon at bounding box center [735, 71] width 12 height 12
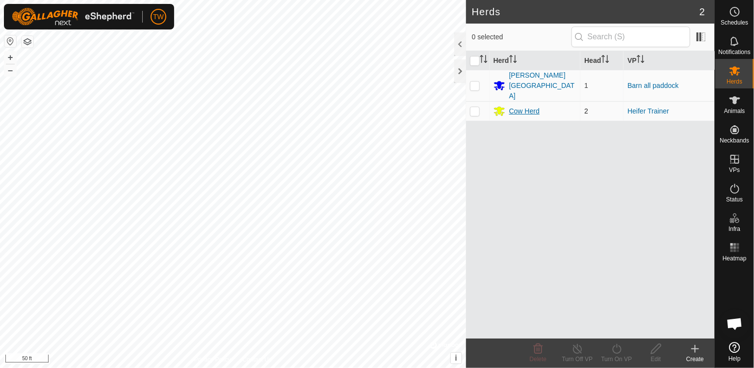
click at [525, 106] on div "Cow Herd" at bounding box center [524, 111] width 30 height 10
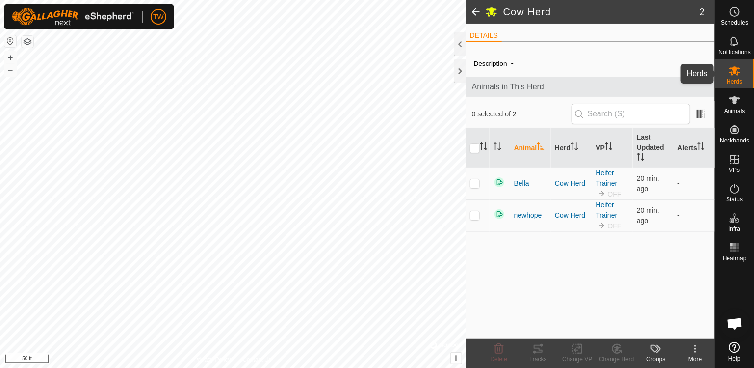
click at [737, 71] on icon at bounding box center [735, 70] width 11 height 9
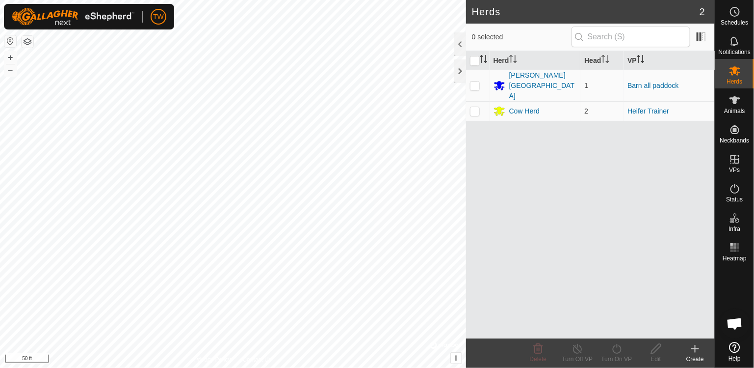
click at [475, 107] on p-checkbox at bounding box center [475, 111] width 10 height 8
checkbox input "true"
click at [620, 350] on icon at bounding box center [616, 349] width 9 height 10
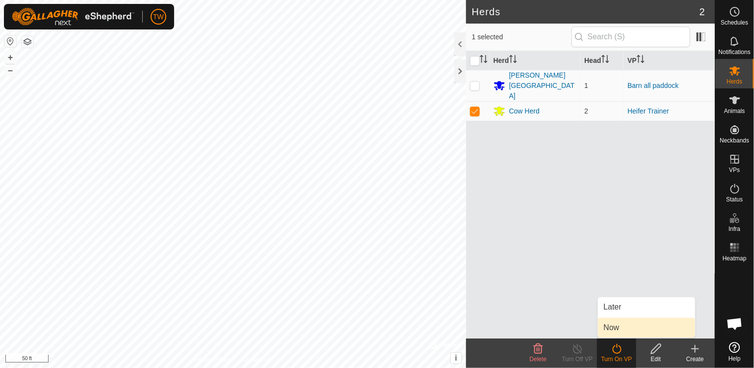
click at [615, 328] on span "Now" at bounding box center [612, 327] width 16 height 12
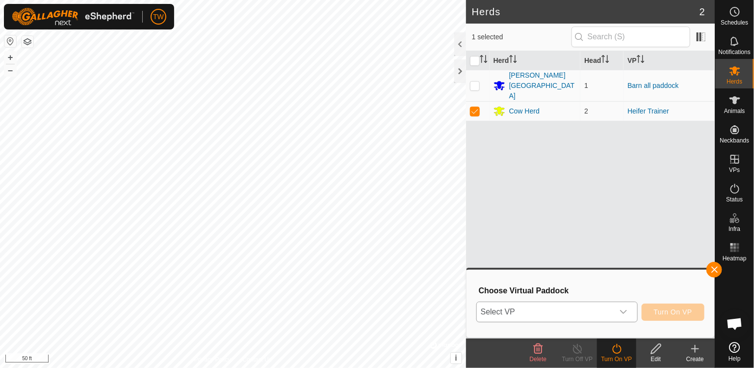
click at [562, 308] on span "Select VP" at bounding box center [545, 312] width 137 height 20
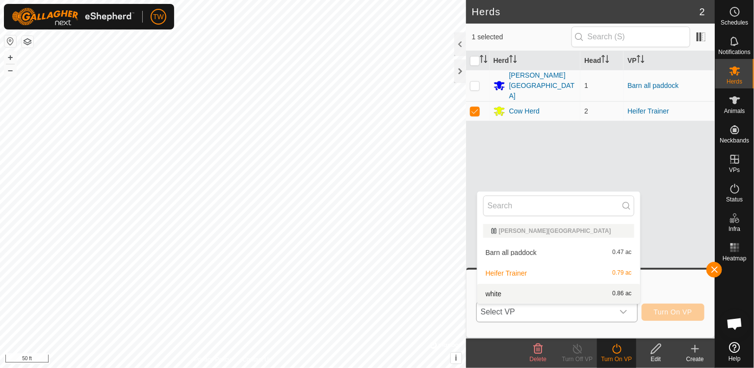
click at [557, 293] on div "white 0.86 ac" at bounding box center [558, 294] width 151 height 12
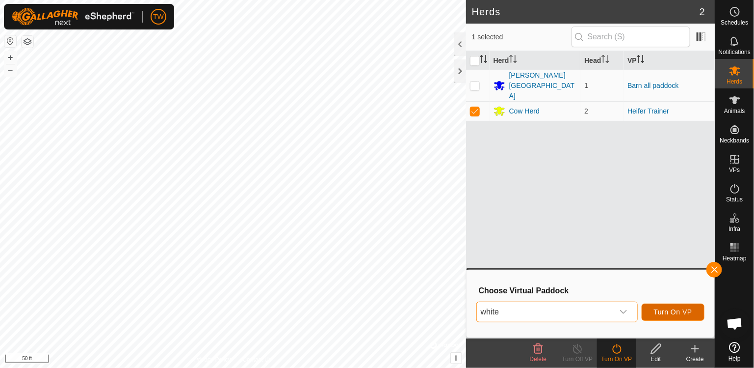
click at [672, 313] on span "Turn On VP" at bounding box center [673, 312] width 38 height 8
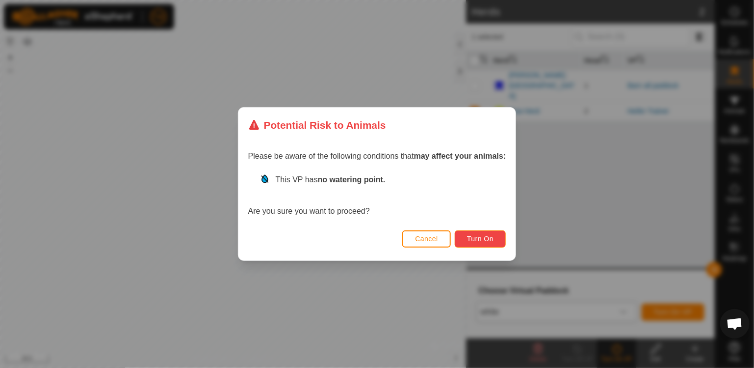
click at [467, 235] on span "Turn On" at bounding box center [480, 239] width 27 height 8
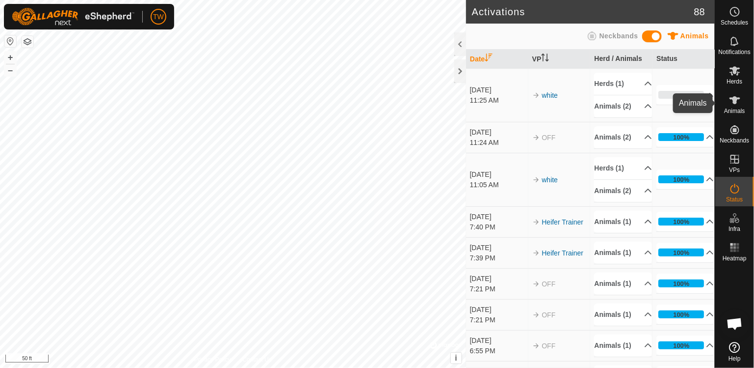
click at [737, 103] on icon at bounding box center [735, 100] width 11 height 8
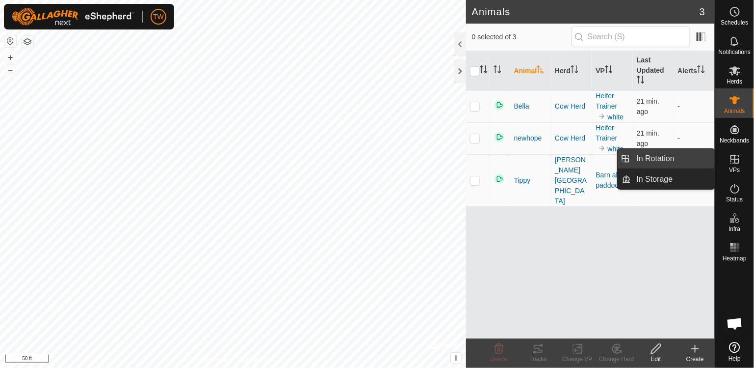
click at [675, 160] on link "In Rotation" at bounding box center [673, 159] width 84 height 20
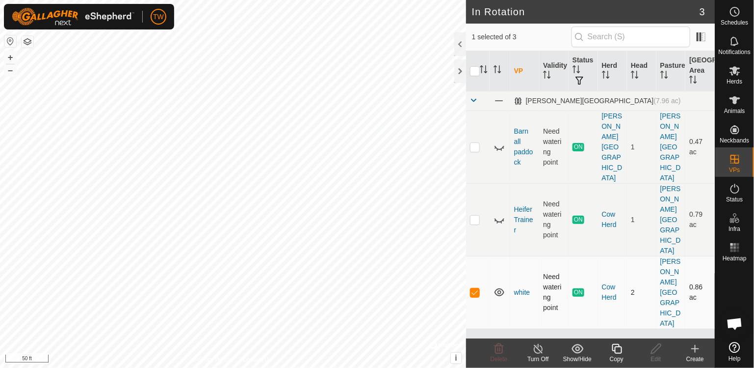
click at [473, 288] on p-checkbox at bounding box center [475, 292] width 10 height 8
checkbox input "false"
click at [477, 215] on p-checkbox at bounding box center [475, 219] width 10 height 8
checkbox input "true"
click at [541, 351] on line at bounding box center [538, 349] width 8 height 8
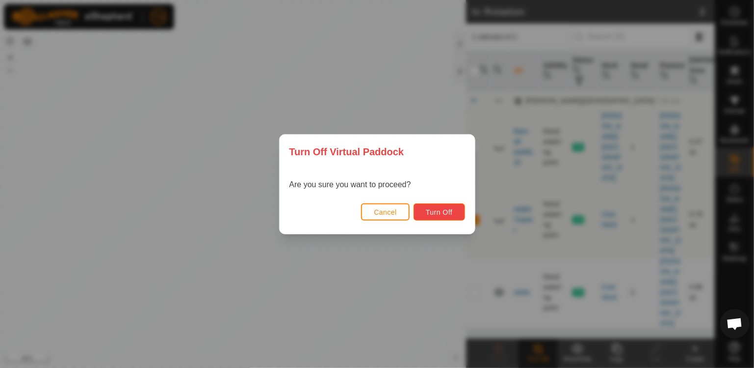
click at [433, 213] on span "Turn Off" at bounding box center [439, 212] width 27 height 8
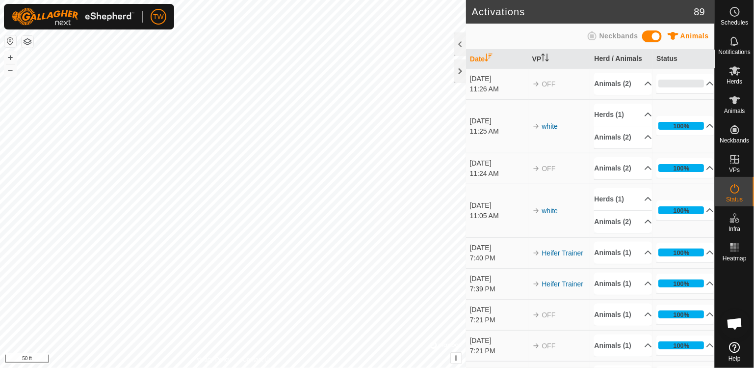
scroll to position [893, 0]
click at [738, 106] on icon at bounding box center [735, 100] width 12 height 12
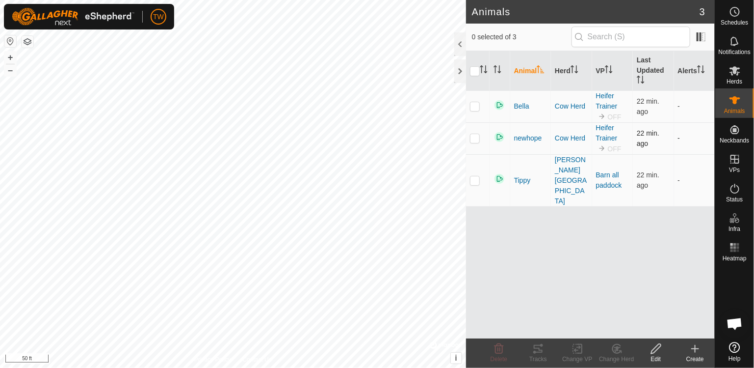
click at [476, 137] on p-checkbox at bounding box center [475, 138] width 10 height 8
checkbox input "true"
click at [574, 344] on rect at bounding box center [577, 348] width 9 height 9
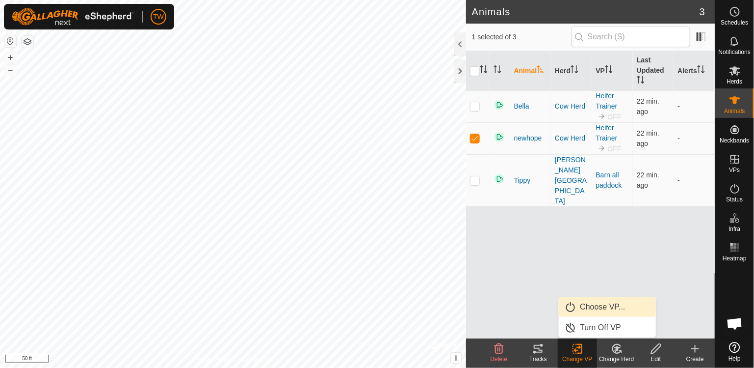
click at [578, 305] on link "Choose VP..." at bounding box center [607, 307] width 97 height 20
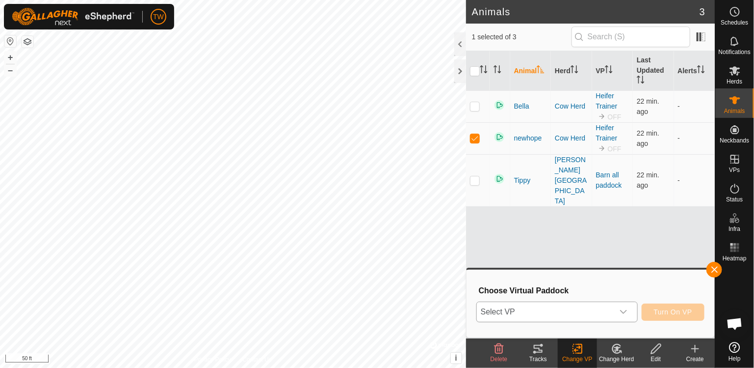
click at [559, 312] on span "Select VP" at bounding box center [545, 312] width 137 height 20
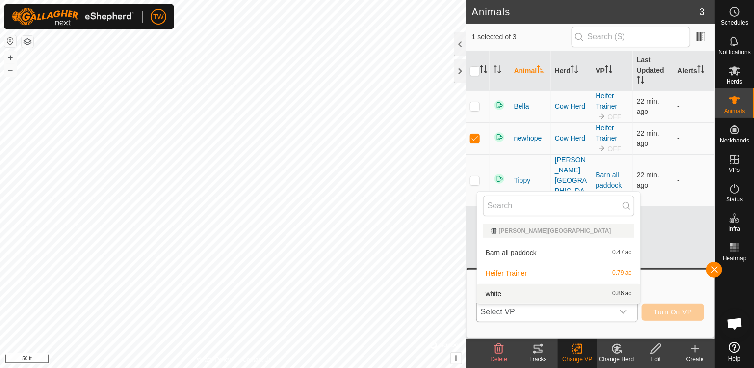
click at [547, 295] on div "white 0.86 ac" at bounding box center [558, 294] width 151 height 12
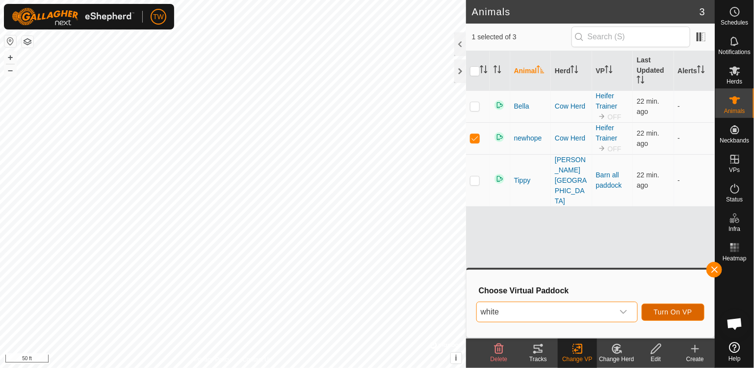
click at [667, 312] on span "Turn On VP" at bounding box center [673, 312] width 38 height 8
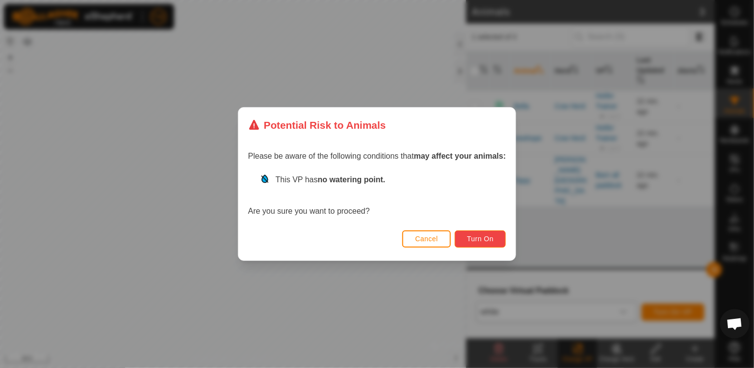
click at [487, 245] on button "Turn On" at bounding box center [480, 238] width 51 height 17
